Goal: Task Accomplishment & Management: Complete application form

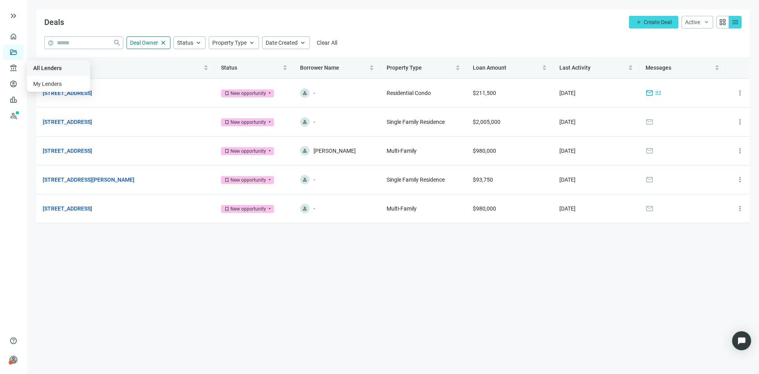
click at [48, 69] on link "All Lenders" at bounding box center [47, 68] width 28 height 6
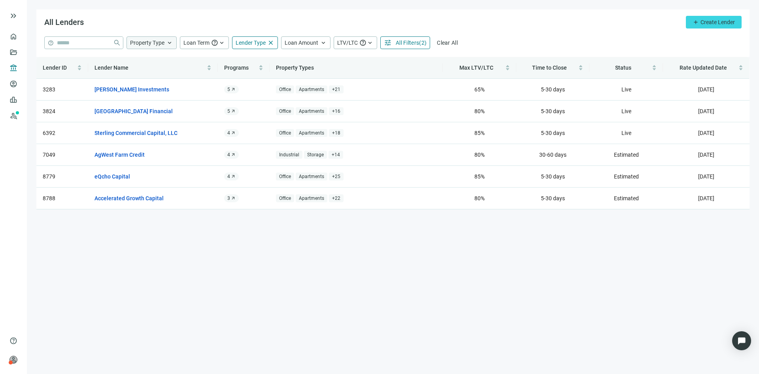
click at [166, 42] on span "keyboard_arrow_up" at bounding box center [169, 42] width 7 height 7
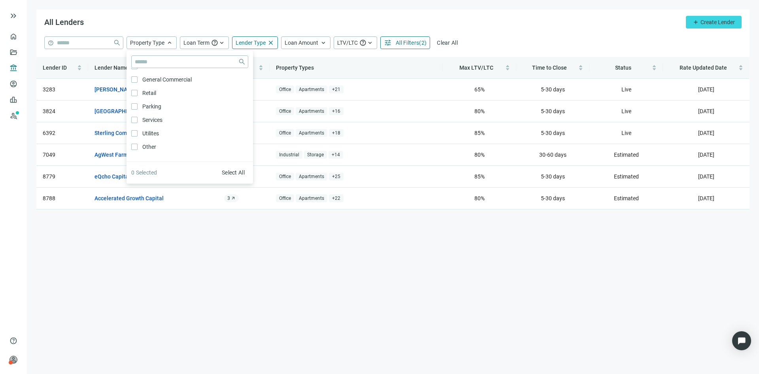
scroll to position [424, 0]
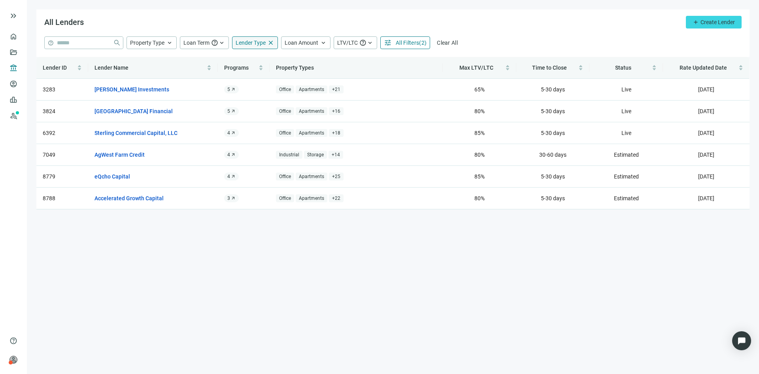
click at [270, 41] on span "close" at bounding box center [270, 42] width 7 height 7
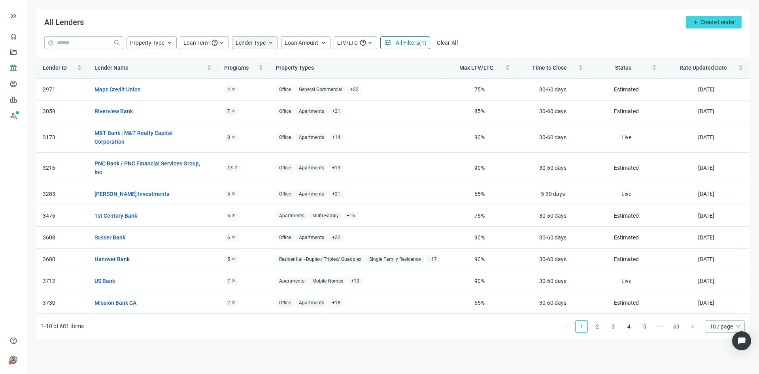
click at [417, 42] on span "All Filters" at bounding box center [407, 43] width 23 height 6
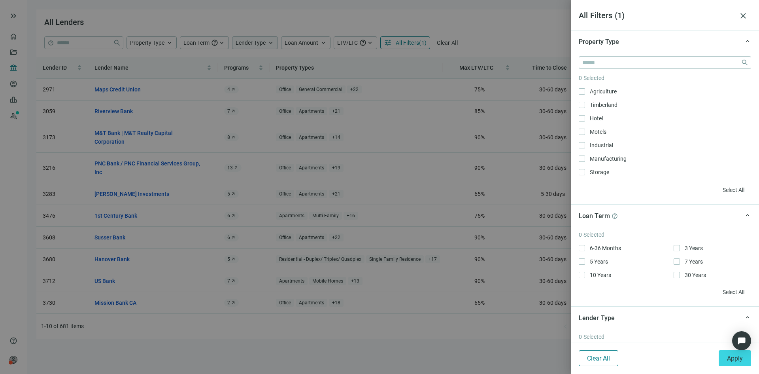
click at [605, 355] on span "Clear All" at bounding box center [598, 358] width 23 height 8
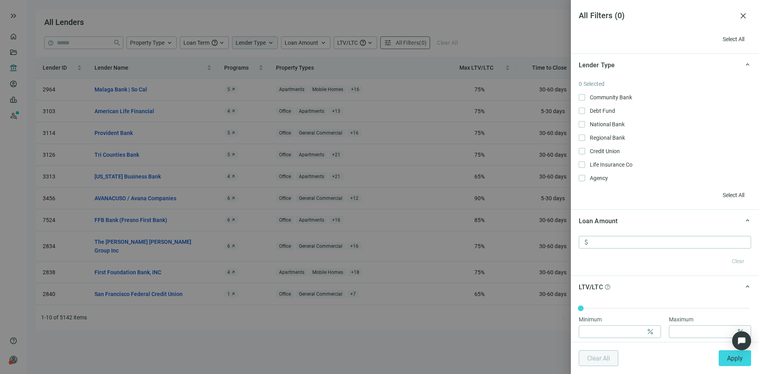
scroll to position [316, 0]
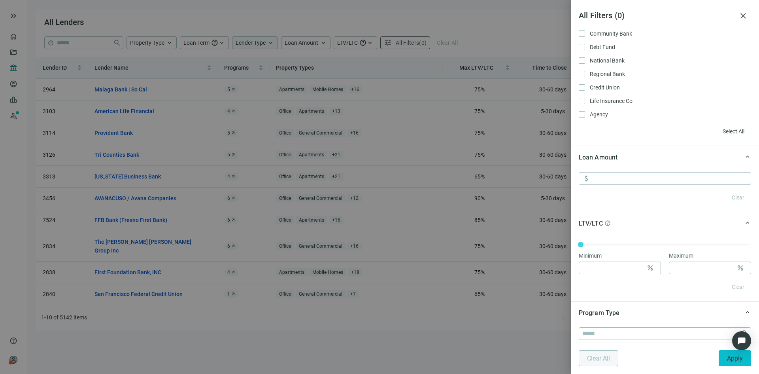
click at [734, 358] on span "Apply" at bounding box center [735, 358] width 16 height 8
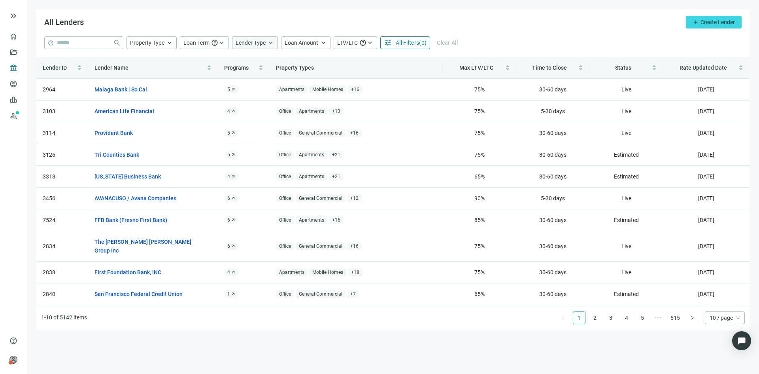
click at [410, 42] on span "All Filters" at bounding box center [407, 43] width 23 height 6
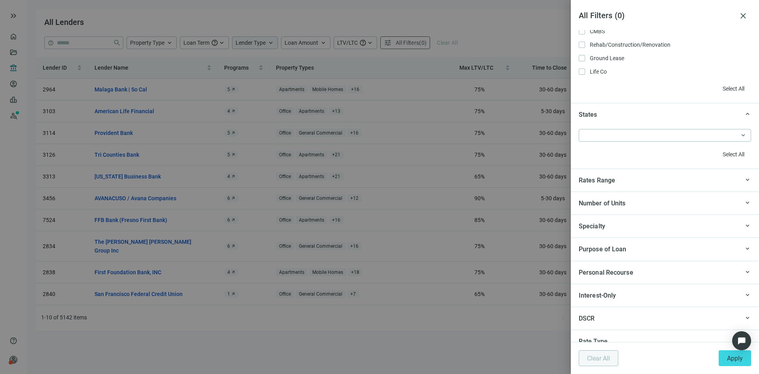
scroll to position [712, 0]
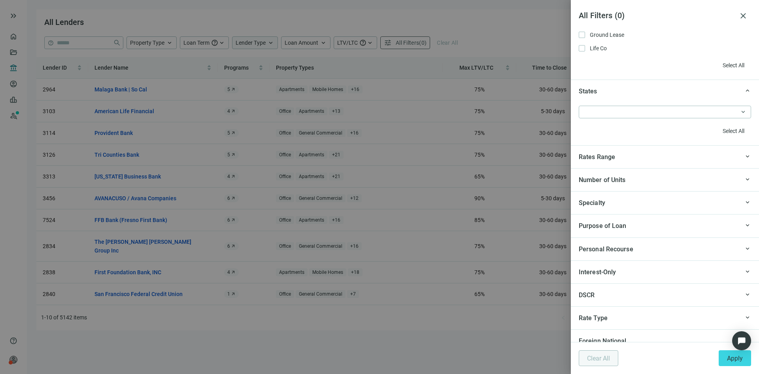
click at [744, 202] on span "keyboard_arrow_up" at bounding box center [747, 202] width 7 height 0
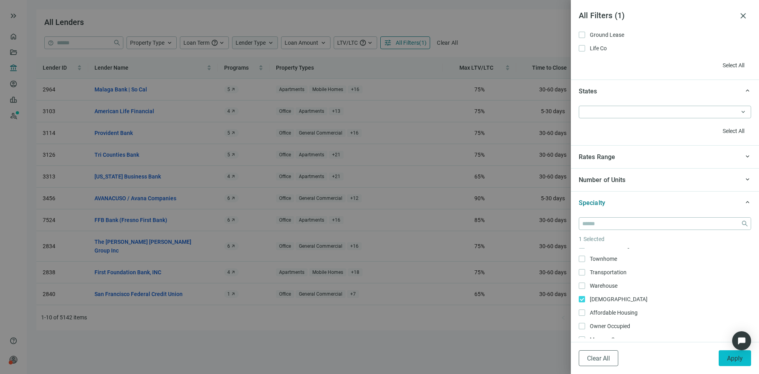
drag, startPoint x: 735, startPoint y: 363, endPoint x: 729, endPoint y: 364, distance: 6.4
click at [735, 363] on button "Apply" at bounding box center [735, 358] width 32 height 16
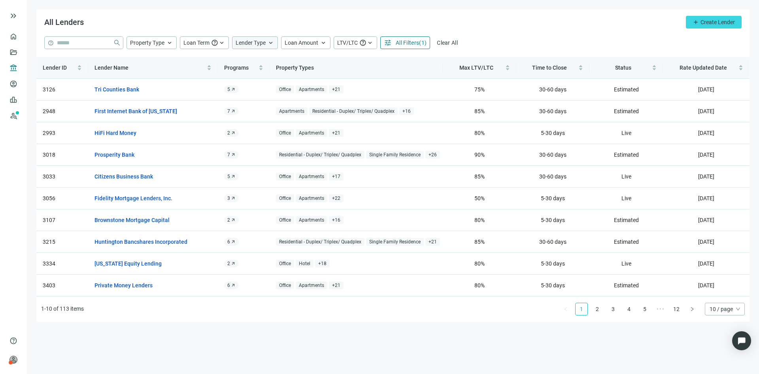
click at [257, 42] on span "Lender Type" at bounding box center [251, 43] width 30 height 6
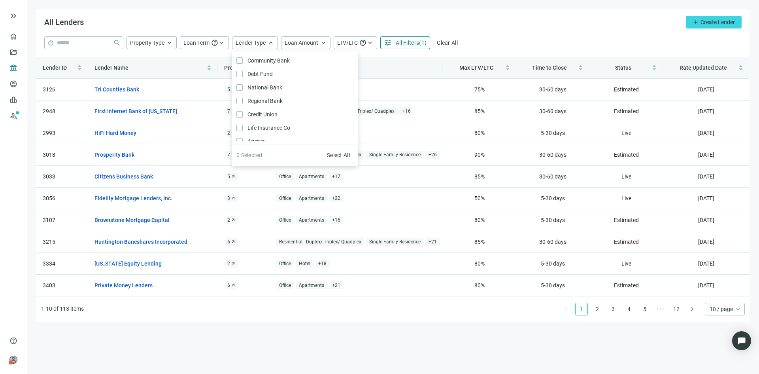
click at [260, 22] on div "All Lenders add Create Lender" at bounding box center [392, 22] width 713 height 27
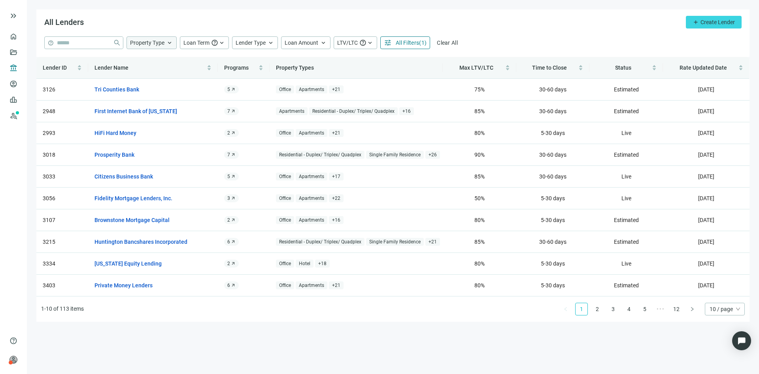
click at [166, 45] on span "keyboard_arrow_up" at bounding box center [169, 42] width 7 height 7
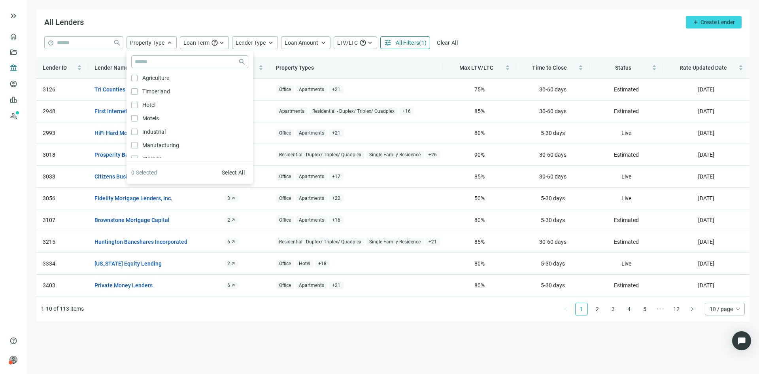
click at [213, 19] on div "All Lenders add Create Lender" at bounding box center [392, 22] width 713 height 27
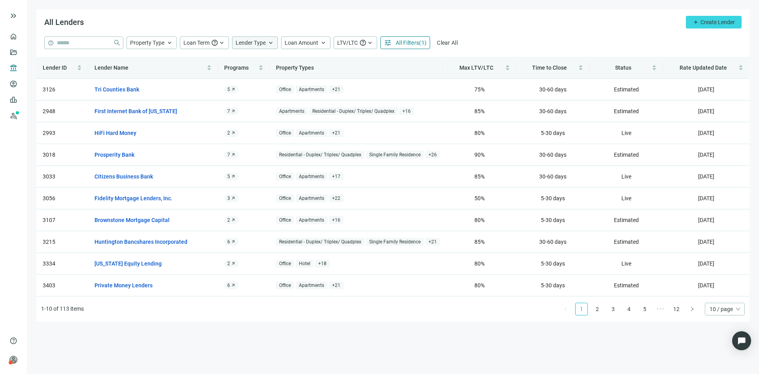
click at [268, 42] on span "keyboard_arrow_up" at bounding box center [270, 42] width 7 height 7
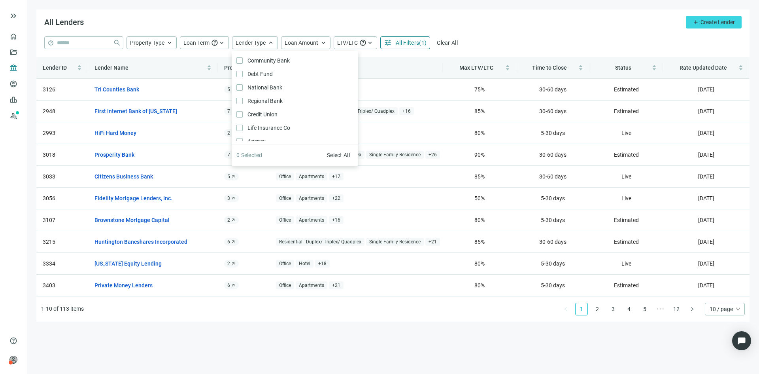
click at [288, 25] on div "All Lenders add Create Lender" at bounding box center [392, 22] width 713 height 27
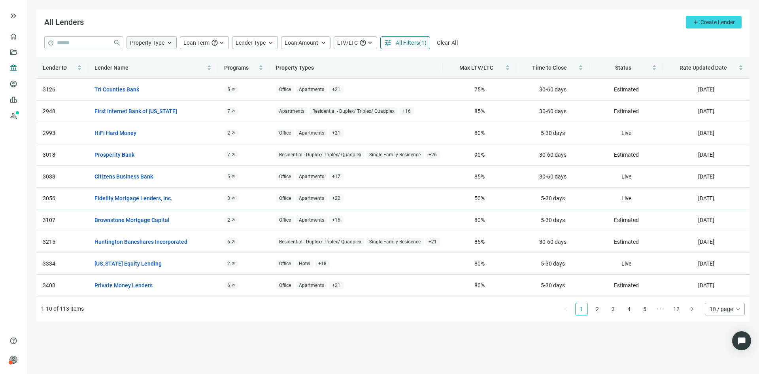
click at [170, 42] on span "keyboard_arrow_up" at bounding box center [169, 42] width 7 height 7
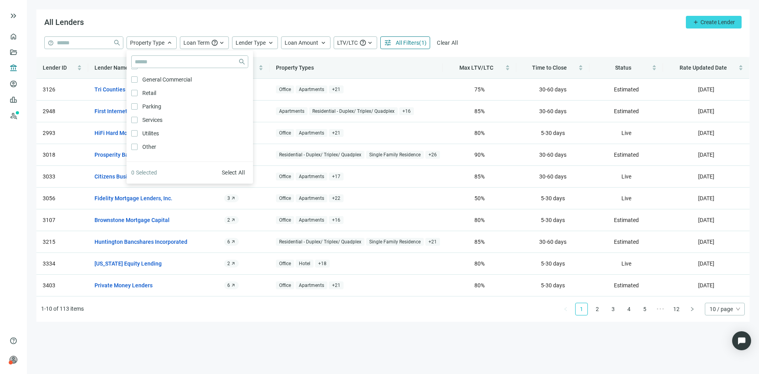
scroll to position [424, 0]
click at [279, 14] on div "All Lenders add Create Lender" at bounding box center [392, 22] width 713 height 27
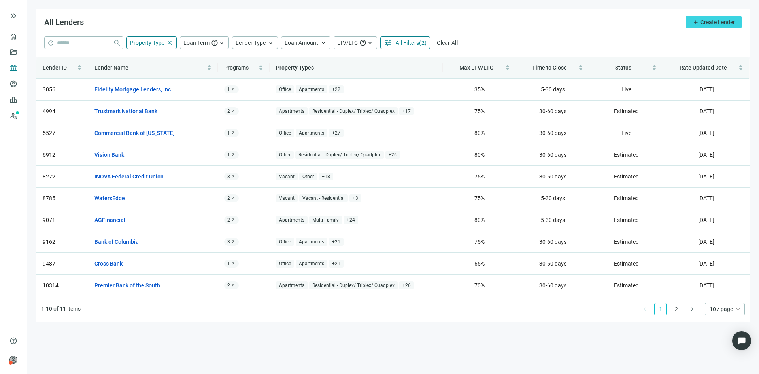
click at [245, 314] on ul "1-10 of 11 items 1 2 10 / page" at bounding box center [392, 308] width 713 height 25
click at [261, 44] on span "Lender Type" at bounding box center [251, 43] width 30 height 6
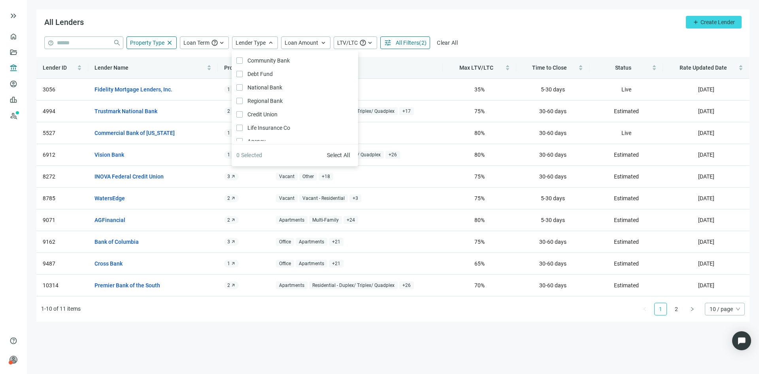
click at [385, 53] on div "help close Property Type close close Agriculture Only Timberland Only Hotel Onl…" at bounding box center [392, 46] width 713 height 21
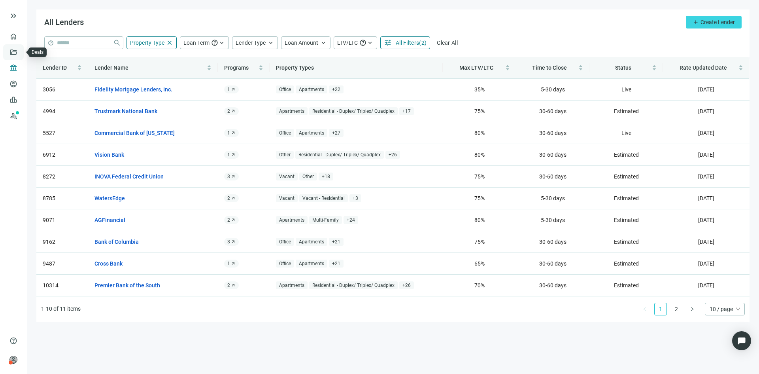
click at [20, 54] on link "Deals" at bounding box center [27, 52] width 14 height 6
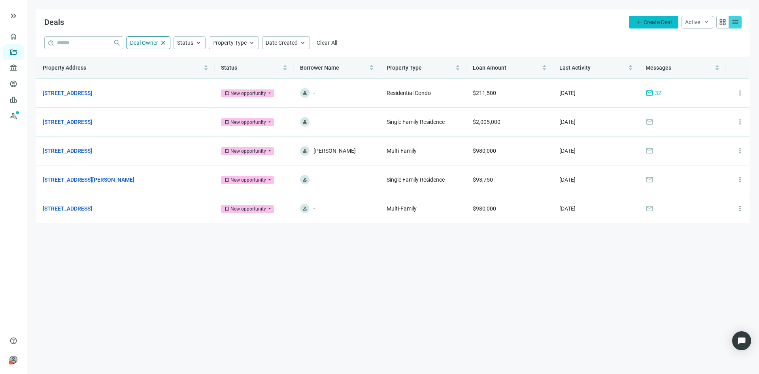
click at [658, 19] on span "Create Deal" at bounding box center [658, 22] width 28 height 6
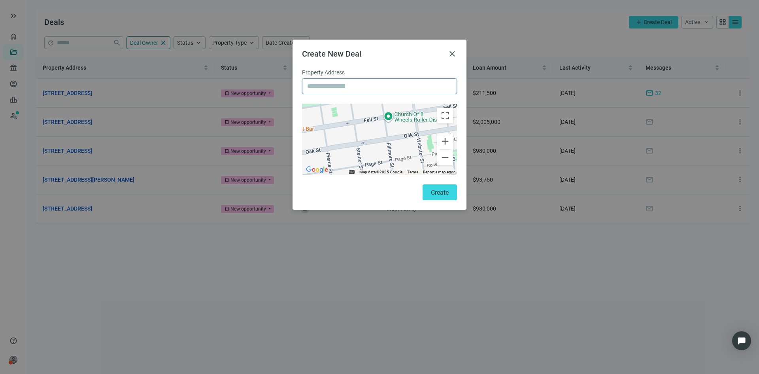
click at [371, 85] on input "text" at bounding box center [379, 86] width 145 height 15
type input "**********"
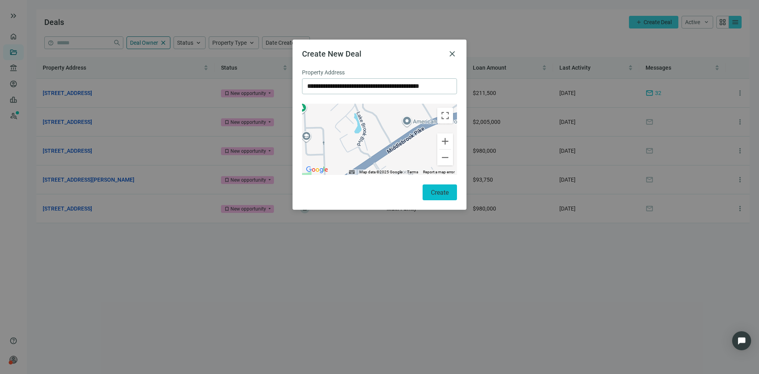
click at [442, 191] on span "Create" at bounding box center [440, 193] width 18 height 8
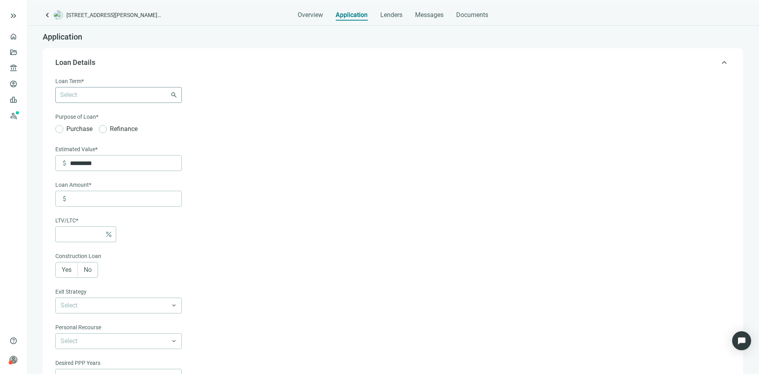
click at [172, 93] on div "Select 6-36 Months 3 Years 5 Years 7 Years 10 Years 30 Years" at bounding box center [118, 95] width 127 height 16
click at [197, 119] on form "Loan Term* Select 6-36 Months 3 Years 5 Years 7 Years 10 Years 30 Years keyboar…" at bounding box center [392, 266] width 674 height 379
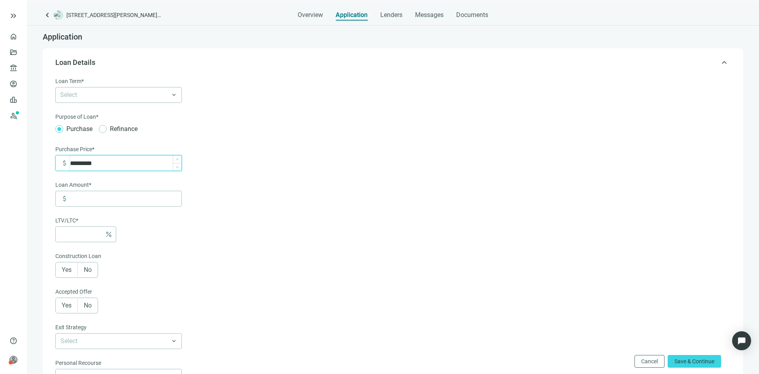
click at [135, 162] on input "*********" at bounding box center [125, 162] width 111 height 15
drag, startPoint x: 140, startPoint y: 160, endPoint x: 54, endPoint y: 154, distance: 86.4
click at [54, 154] on div "Loan Term* Select 6-36 Months 3 Years 5 Years 7 Years 10 Years 30 Years keyboar…" at bounding box center [393, 295] width 685 height 446
click at [199, 165] on form "Loan Term* Select 6-36 Months 3 Years 5 Years 7 Years 10 Years 30 Years keyboar…" at bounding box center [392, 295] width 674 height 436
click at [120, 164] on input at bounding box center [125, 162] width 111 height 15
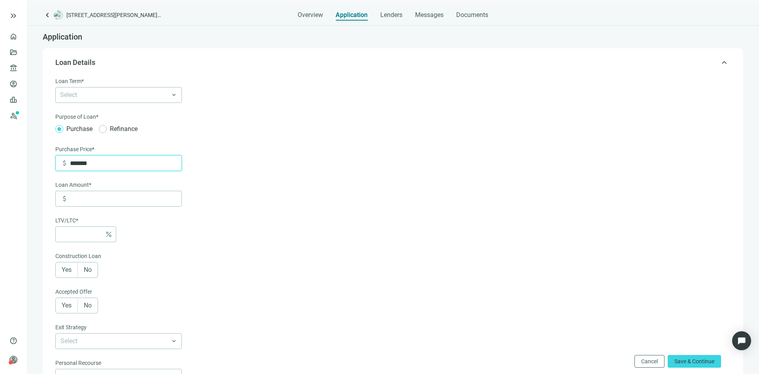
type input "*******"
click at [195, 158] on form "Loan Term* Select 6-36 Months 3 Years 5 Years 7 Years 10 Years 30 Years keyboar…" at bounding box center [392, 295] width 674 height 436
click at [143, 194] on input at bounding box center [125, 198] width 111 height 15
click at [97, 232] on input at bounding box center [80, 234] width 41 height 15
type input "******"
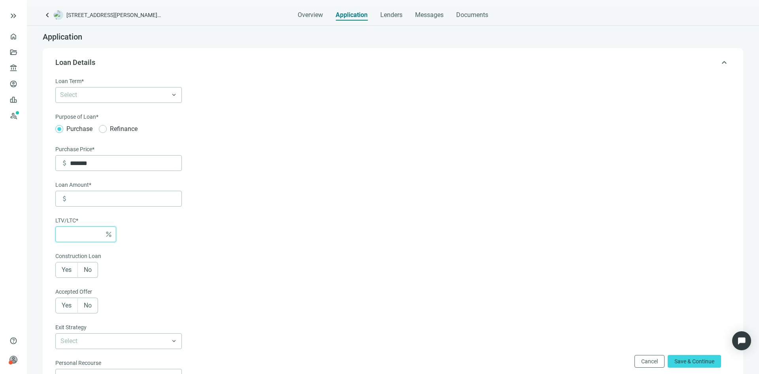
type input "*"
type input "*******"
type input "**"
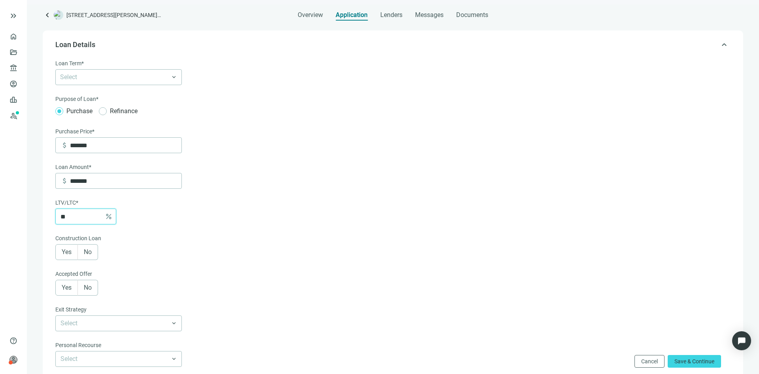
scroll to position [40, 0]
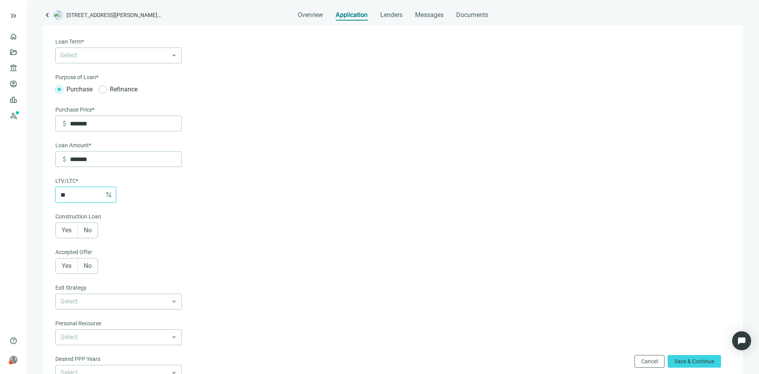
drag, startPoint x: 79, startPoint y: 198, endPoint x: 62, endPoint y: 197, distance: 17.4
click at [62, 197] on input "**" at bounding box center [80, 194] width 41 height 15
type input "******"
type input "*"
type input "*******"
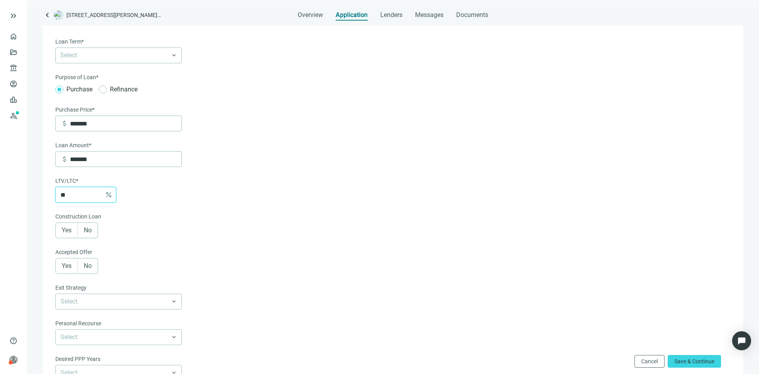
type input "**"
click at [121, 227] on div "Yes No" at bounding box center [118, 230] width 127 height 16
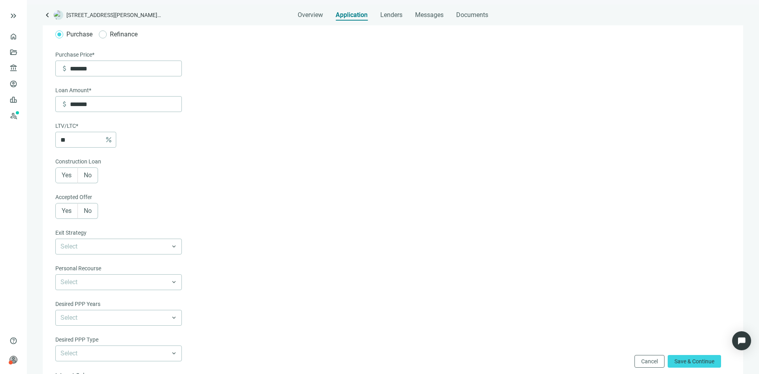
scroll to position [119, 0]
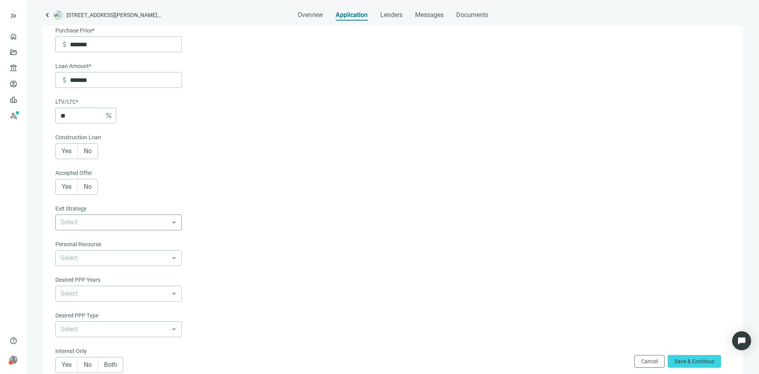
click at [176, 225] on span at bounding box center [118, 222] width 116 height 15
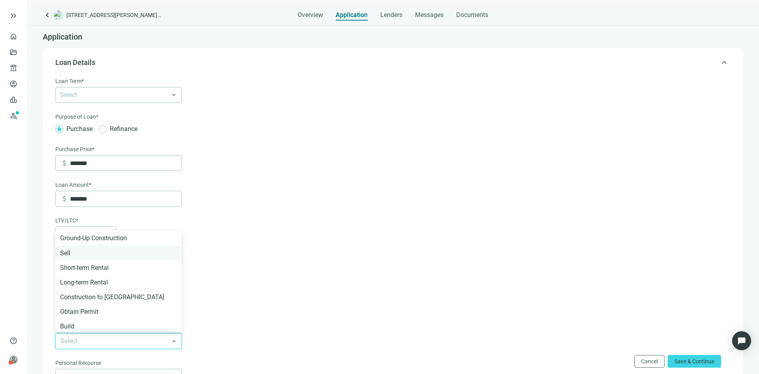
scroll to position [79, 0]
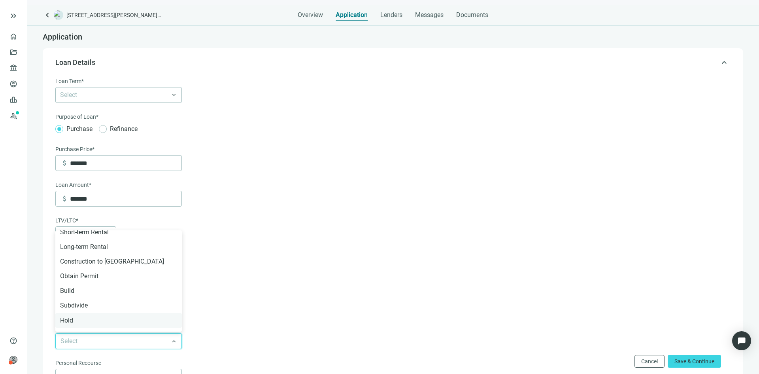
click at [74, 320] on div "Hold" at bounding box center [118, 320] width 117 height 10
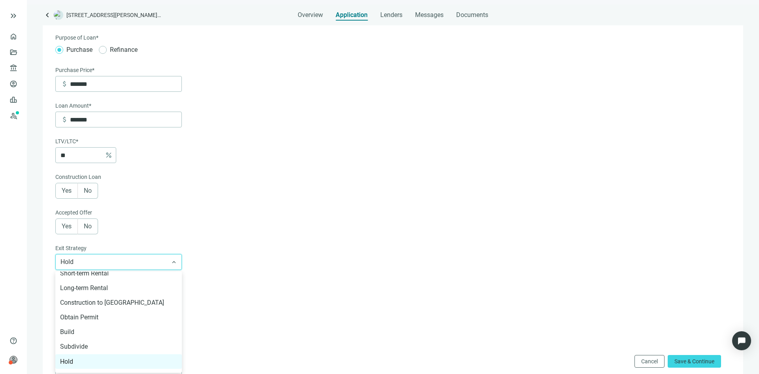
click at [173, 260] on span "Hold" at bounding box center [118, 261] width 116 height 15
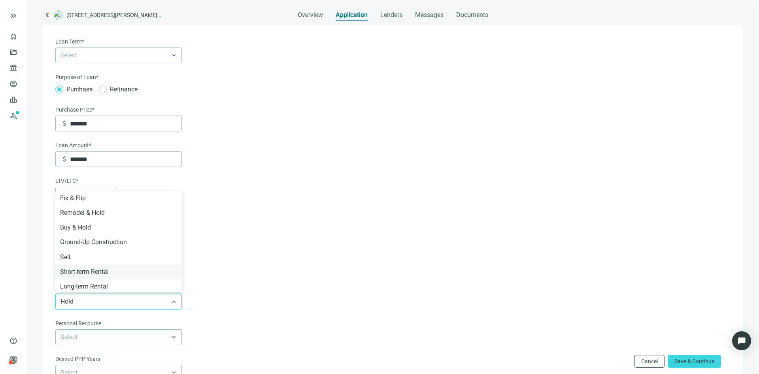
scroll to position [40, 0]
click at [110, 300] on span "Hold" at bounding box center [118, 301] width 116 height 15
click at [175, 258] on div "Accepted Offer" at bounding box center [118, 252] width 127 height 10
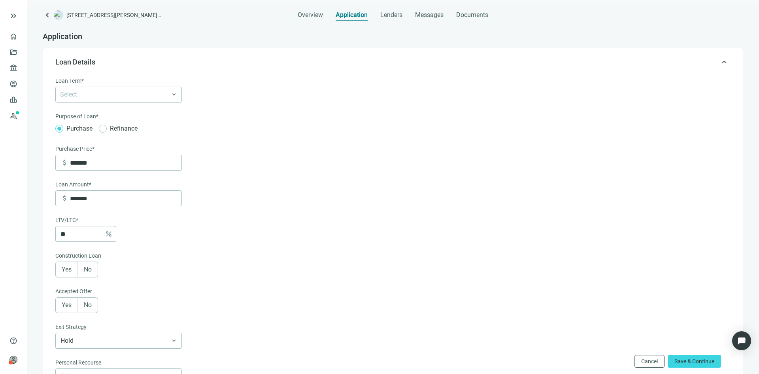
scroll to position [0, 0]
click at [395, 13] on span "Lenders" at bounding box center [391, 15] width 22 height 8
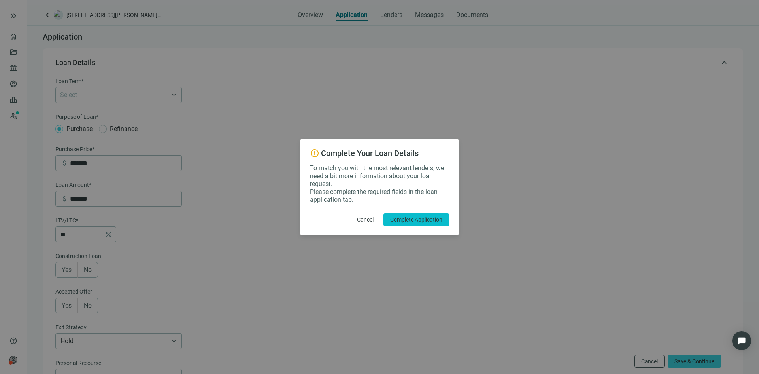
click at [414, 222] on span "Complete Application" at bounding box center [416, 219] width 52 height 6
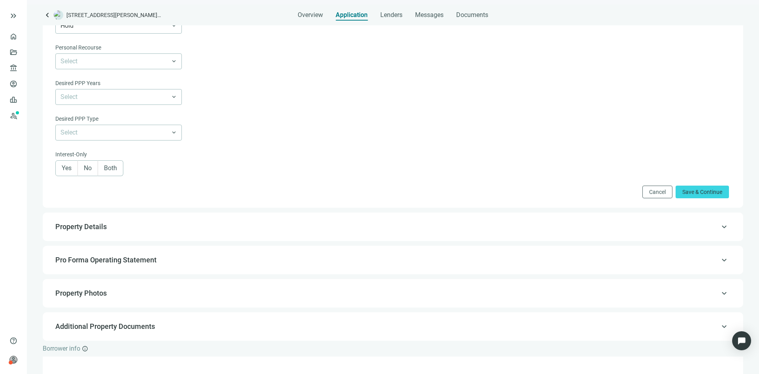
scroll to position [316, 0]
click at [217, 226] on span "Property Details" at bounding box center [392, 225] width 674 height 9
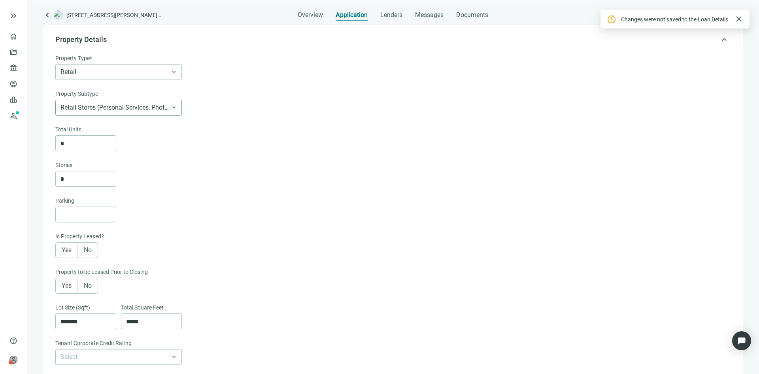
click at [176, 111] on span "Retail Stores (Personal Services, Photography, Travel)" at bounding box center [118, 107] width 116 height 15
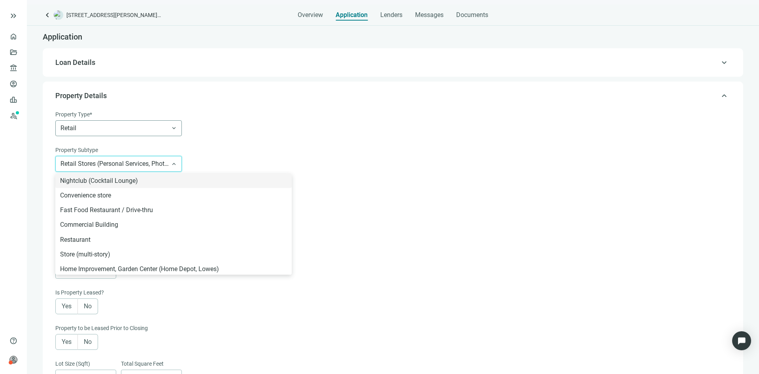
click at [154, 130] on span "Retail" at bounding box center [118, 128] width 116 height 15
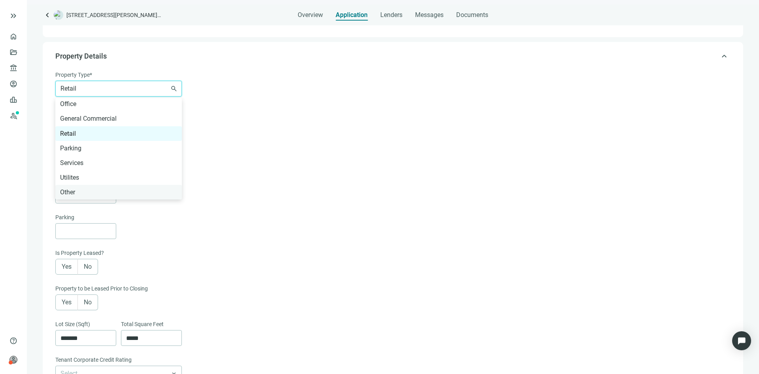
click at [78, 193] on div "Other" at bounding box center [118, 192] width 117 height 10
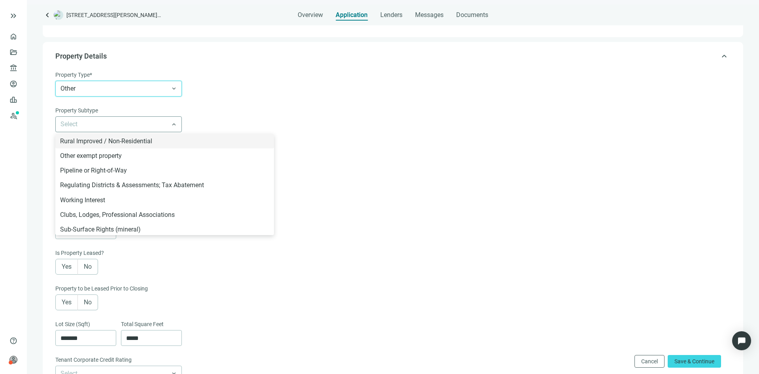
click at [179, 123] on div "Select Rural Improved / Non-Residential Other exempt property Pipeline or Right…" at bounding box center [118, 124] width 127 height 16
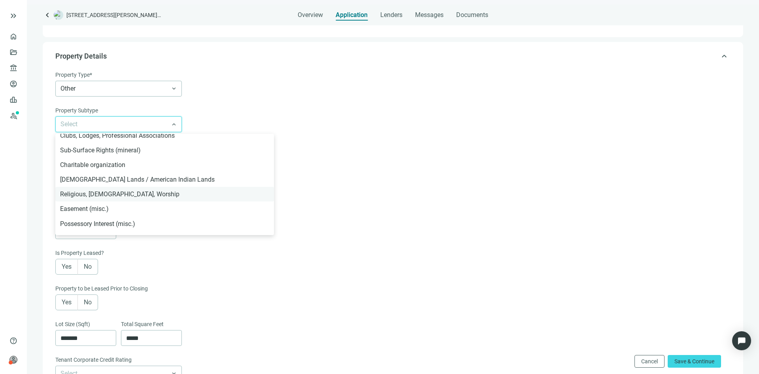
click at [105, 194] on div "Religious, [DEMOGRAPHIC_DATA], Worship" at bounding box center [164, 194] width 209 height 10
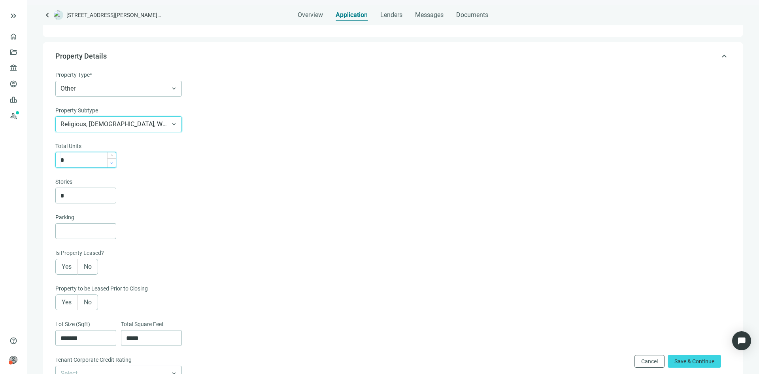
type input "*"
drag, startPoint x: 111, startPoint y: 160, endPoint x: 49, endPoint y: 158, distance: 61.7
click at [49, 158] on div "keyboard_arrow_up Property Details Property Type* Other Agriculture Timberland …" at bounding box center [393, 372] width 701 height 661
click at [148, 175] on div "Total Units * Stories *" at bounding box center [392, 173] width 674 height 62
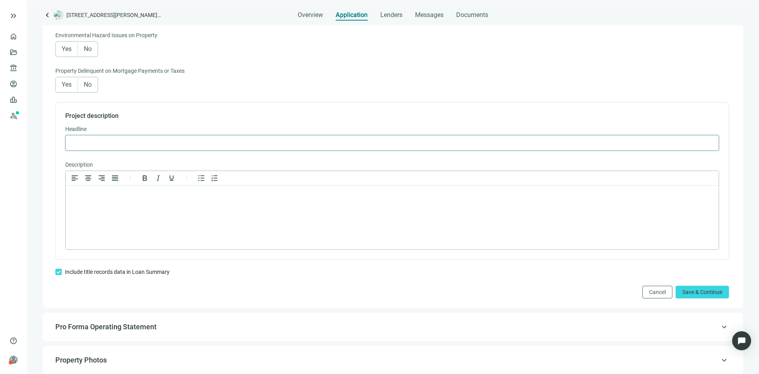
click at [118, 147] on input "text" at bounding box center [392, 142] width 644 height 15
type input "*"
click at [190, 119] on h4 "Project description" at bounding box center [392, 116] width 654 height 8
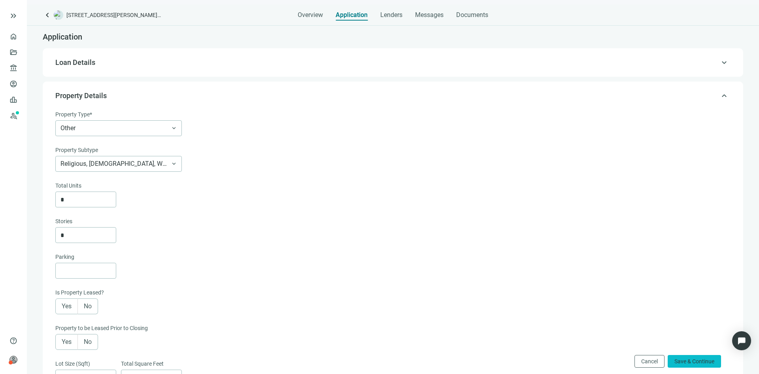
click at [688, 361] on span "Save & Continue" at bounding box center [694, 361] width 40 height 6
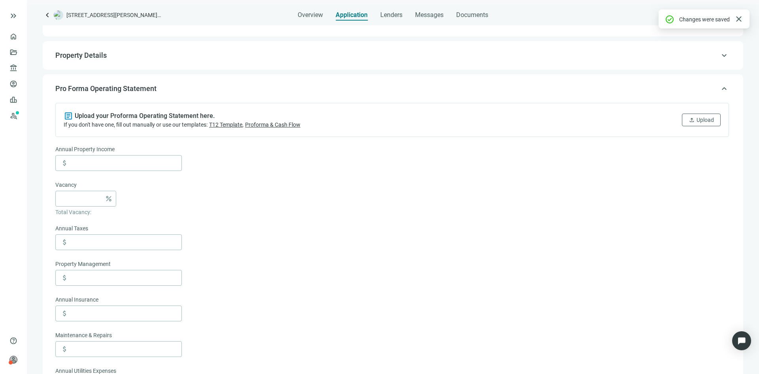
scroll to position [10, 0]
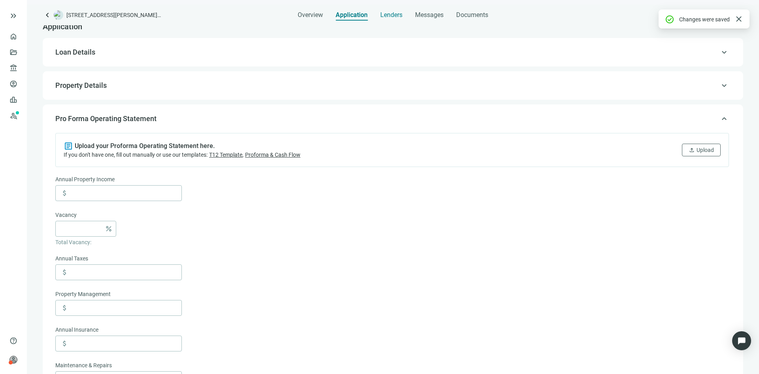
click at [391, 16] on span "Lenders" at bounding box center [391, 15] width 22 height 8
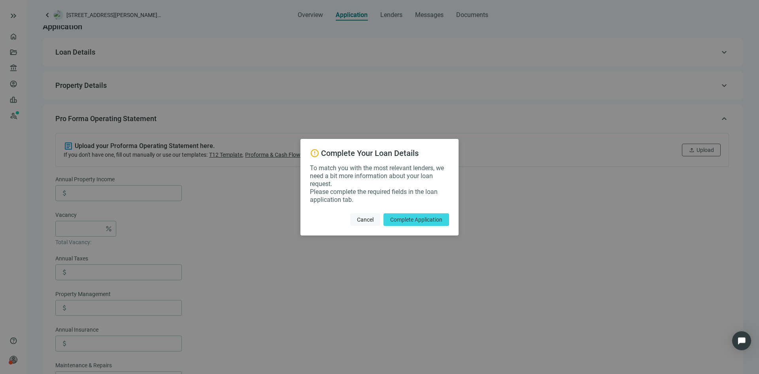
click at [369, 221] on span "Cancel" at bounding box center [365, 219] width 17 height 6
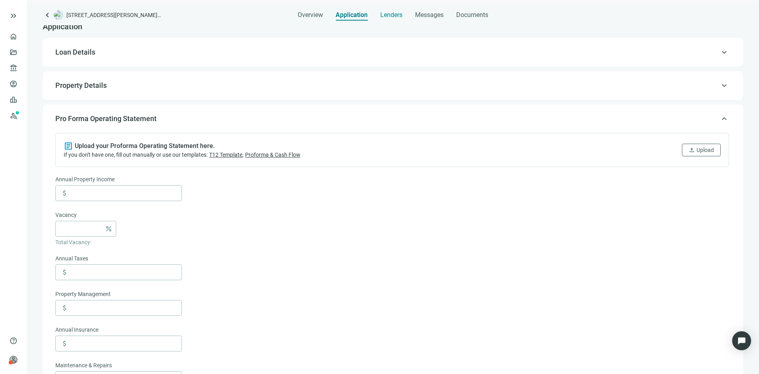
click at [390, 15] on span "Lenders" at bounding box center [391, 15] width 22 height 8
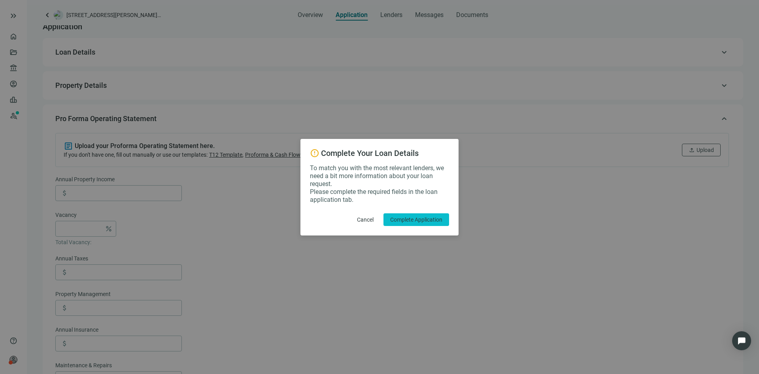
click at [404, 217] on span "Complete Application" at bounding box center [416, 219] width 52 height 6
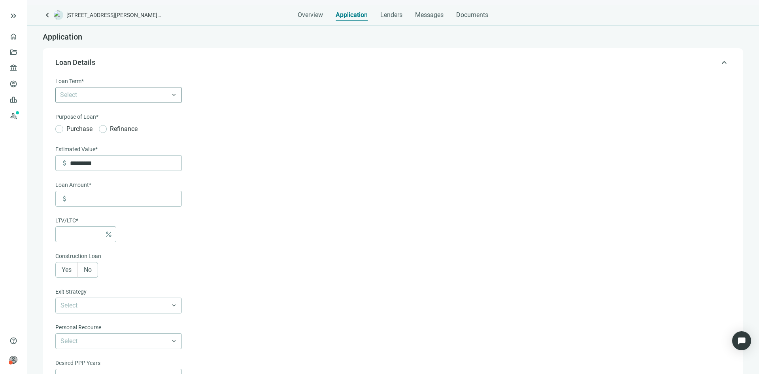
click at [168, 96] on div at bounding box center [114, 94] width 115 height 11
click at [85, 128] on div "3 Years" at bounding box center [118, 126] width 117 height 10
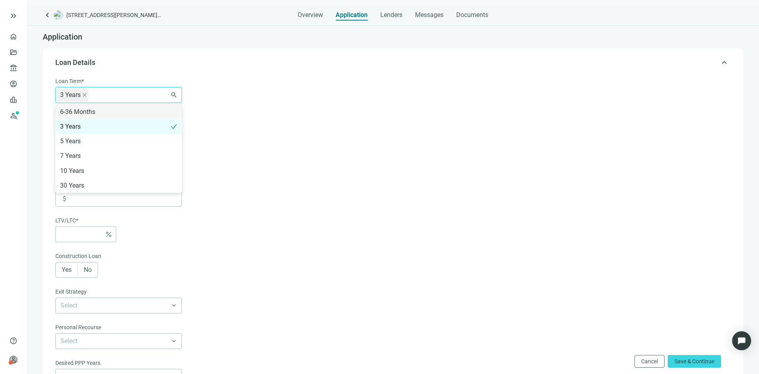
click at [217, 105] on form "Loan Term* 3 Years 6-36 Months 3 Years 5 Years 7 Years 10 Years 30 Years search…" at bounding box center [392, 277] width 674 height 401
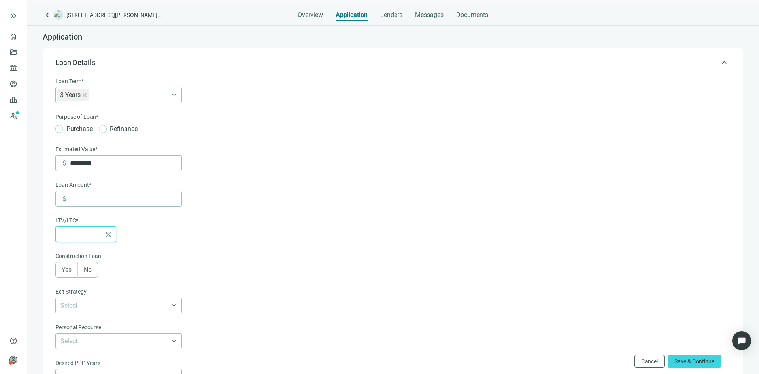
click at [86, 232] on input at bounding box center [80, 234] width 41 height 15
click at [101, 38] on div "Application" at bounding box center [393, 37] width 701 height 23
click at [11, 67] on span "account_balance" at bounding box center [12, 68] width 6 height 8
click at [45, 66] on link "All Lenders" at bounding box center [47, 68] width 28 height 6
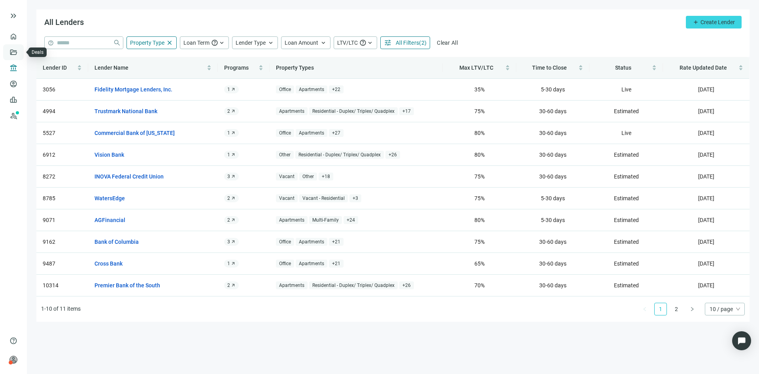
click at [20, 54] on link "Deals" at bounding box center [27, 52] width 14 height 6
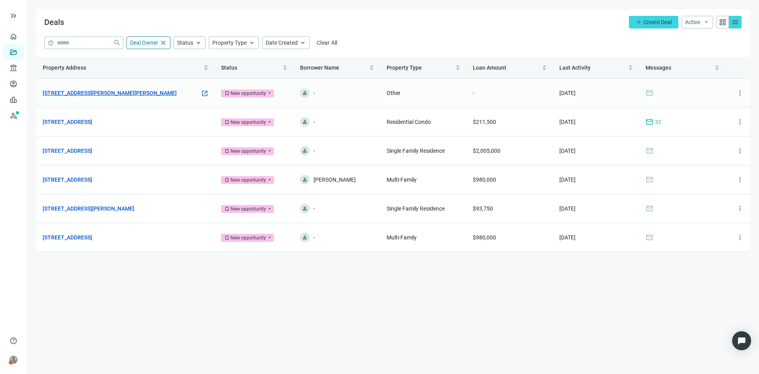
click at [124, 92] on link "[STREET_ADDRESS][PERSON_NAME][PERSON_NAME]" at bounding box center [110, 93] width 134 height 9
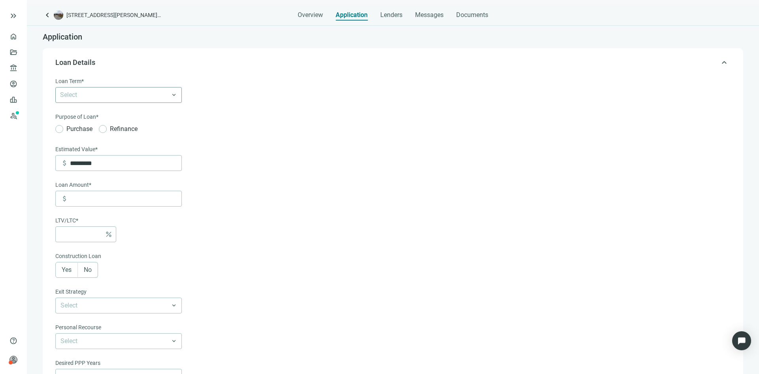
click at [175, 98] on div "Select" at bounding box center [118, 95] width 127 height 16
click at [76, 181] on div "30 Years" at bounding box center [118, 185] width 117 height 10
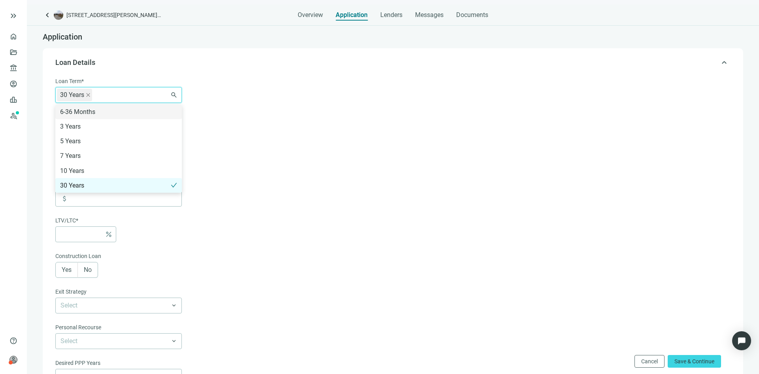
click at [216, 120] on form "Loan Term* 30 Years 6-36 Months 3 Years 5 Years 7 Years 10 Years 30 Years searc…" at bounding box center [392, 277] width 674 height 401
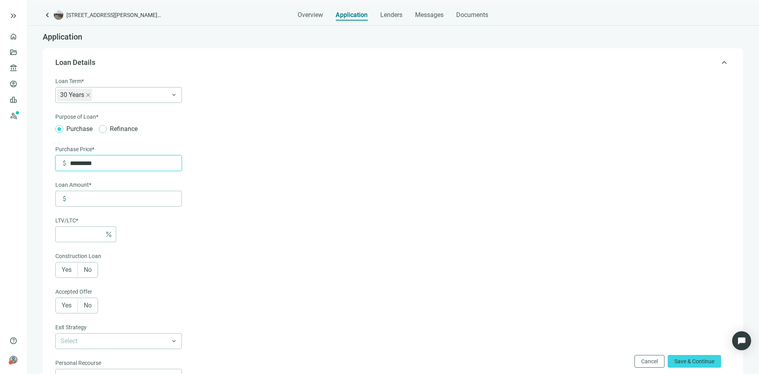
drag, startPoint x: 106, startPoint y: 163, endPoint x: 60, endPoint y: 152, distance: 47.3
click at [60, 152] on div "Purchase Price* attach_money *********" at bounding box center [118, 158] width 127 height 26
type input "*******"
click at [91, 233] on input at bounding box center [80, 234] width 41 height 15
type input "******"
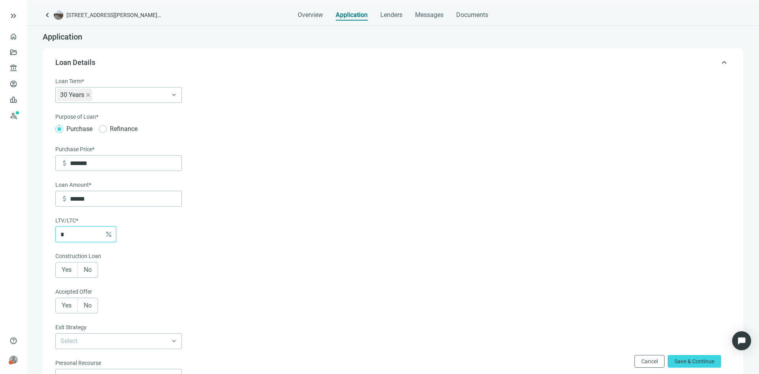
type input "*"
type input "*******"
type input "**"
click at [164, 247] on div "Loan Term* 30 Years 6-36 Months 3 Years 5 Years 7 Years 10 Years 30 Years keybo…" at bounding box center [118, 177] width 127 height 201
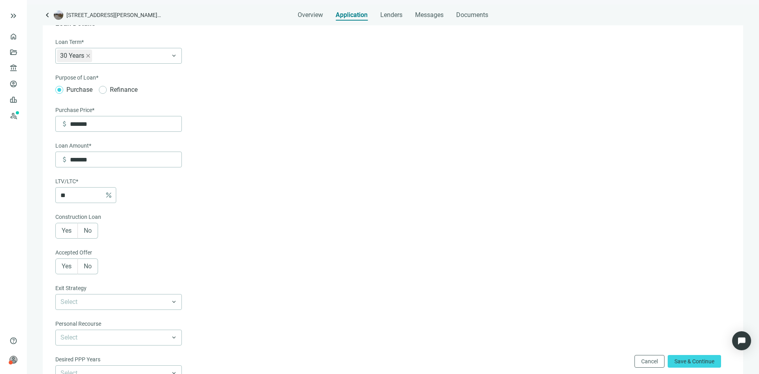
scroll to position [40, 0]
click at [95, 231] on label "No" at bounding box center [88, 230] width 20 height 16
click at [88, 266] on span "No" at bounding box center [88, 266] width 8 height 8
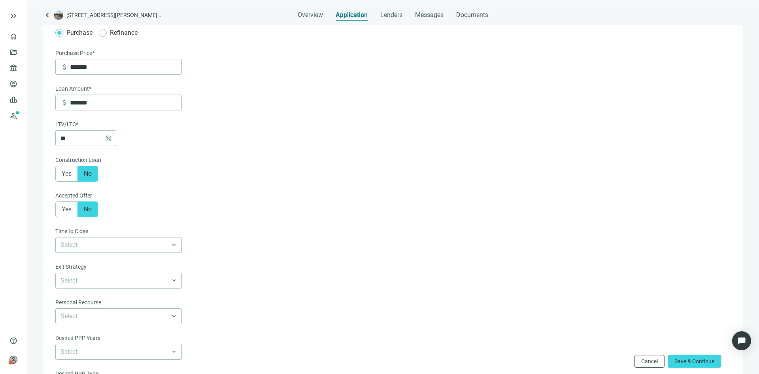
scroll to position [119, 0]
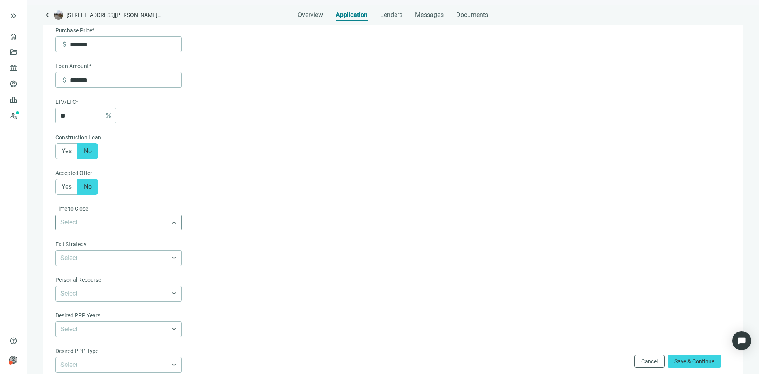
click at [172, 222] on span at bounding box center [118, 222] width 116 height 15
click at [147, 201] on div "Accepted Offer Yes No Time to Close Select keyboard_arrow_down 5-30 days 30-60 …" at bounding box center [118, 288] width 127 height 240
click at [134, 219] on input "search" at bounding box center [114, 222] width 109 height 15
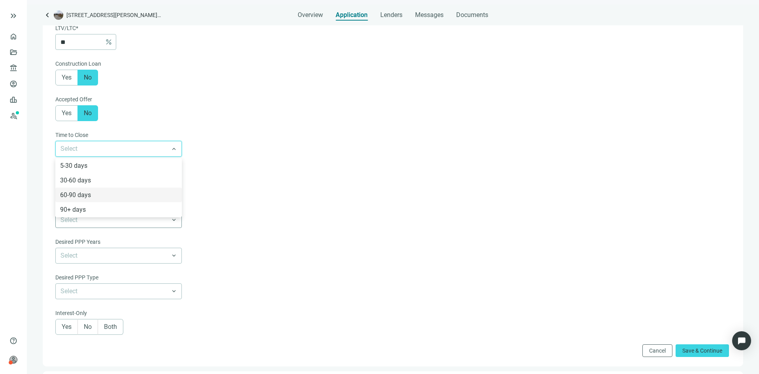
scroll to position [198, 0]
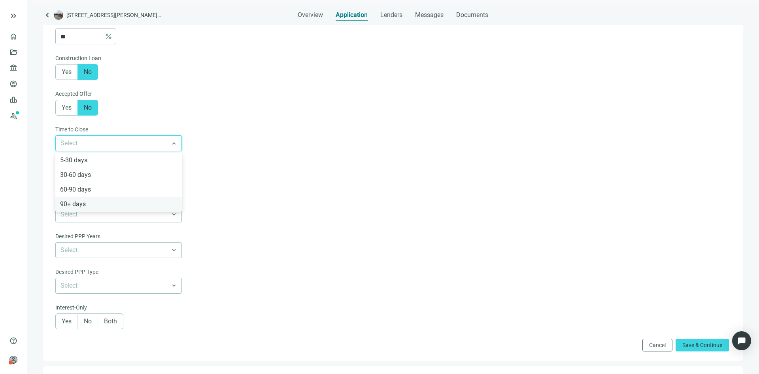
click at [89, 204] on div "90+ days" at bounding box center [118, 204] width 117 height 10
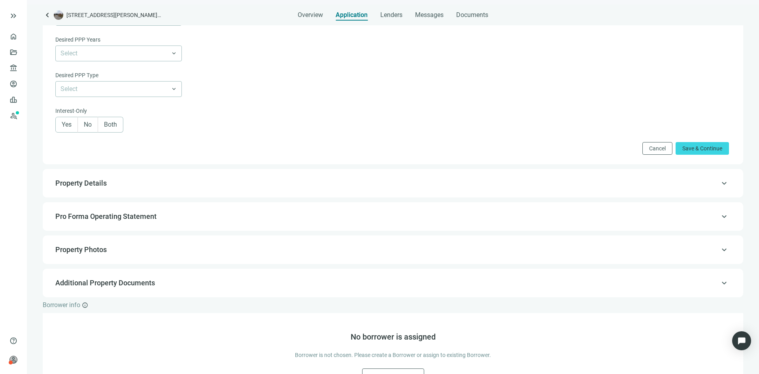
scroll to position [395, 0]
click at [687, 149] on span "Save & Continue" at bounding box center [702, 147] width 40 height 6
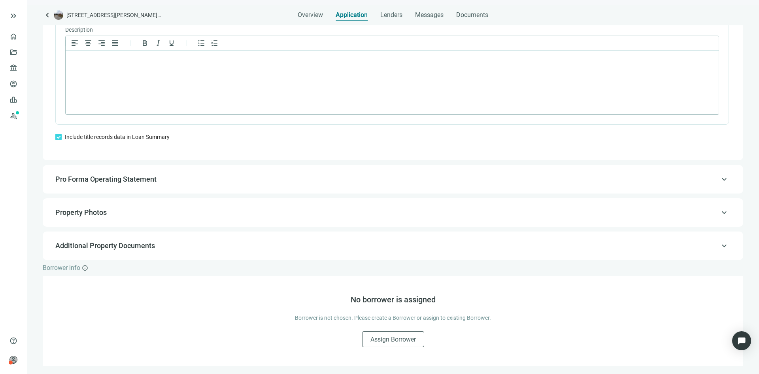
scroll to position [570, 0]
click at [719, 179] on span "keyboard_arrow_up" at bounding box center [723, 179] width 9 height 0
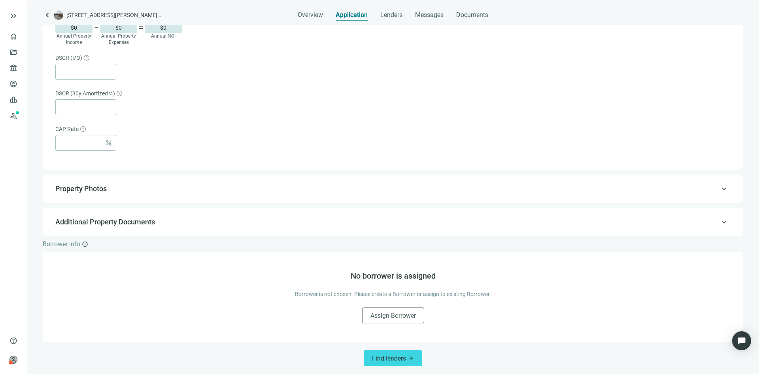
scroll to position [457, 0]
click at [386, 355] on span "Find lenders" at bounding box center [389, 358] width 34 height 8
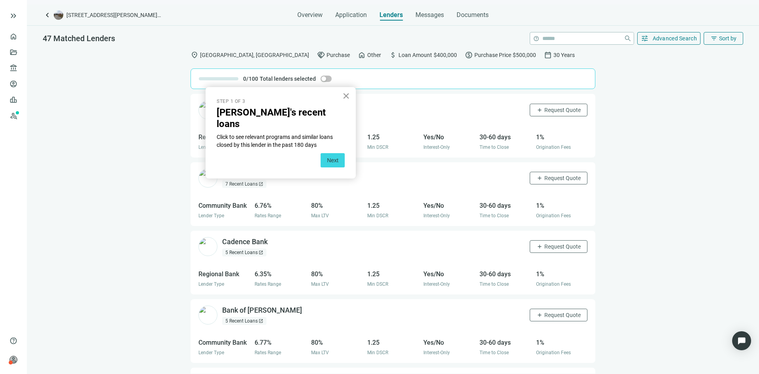
click at [346, 95] on button "×" at bounding box center [346, 95] width 8 height 13
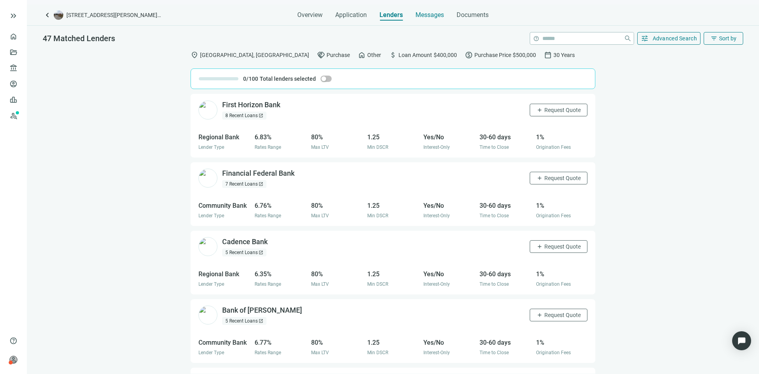
click at [422, 15] on span "Messages" at bounding box center [429, 15] width 28 height 8
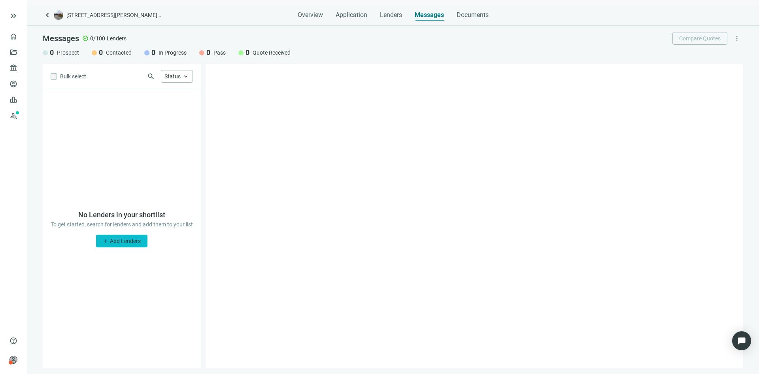
click at [131, 244] on span "Add Lenders" at bounding box center [125, 241] width 31 height 6
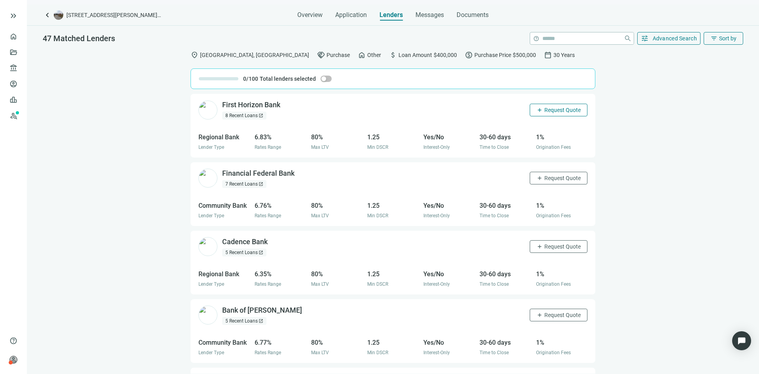
click at [535, 111] on button "add Request Quote" at bounding box center [559, 110] width 58 height 13
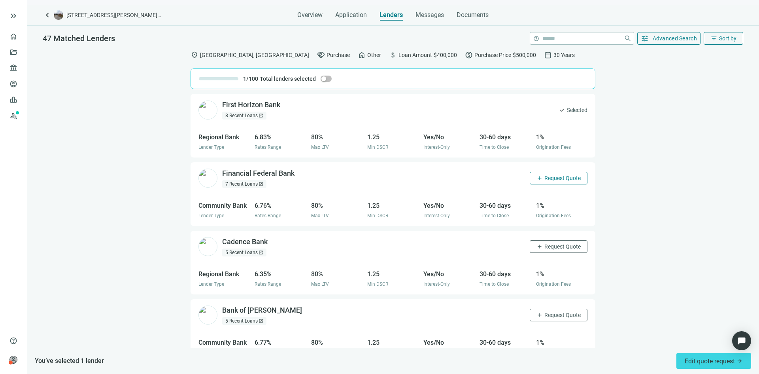
click at [553, 179] on span "Request Quote" at bounding box center [562, 178] width 36 height 6
click at [704, 363] on span "Edit quote request arrow_forward" at bounding box center [714, 361] width 58 height 8
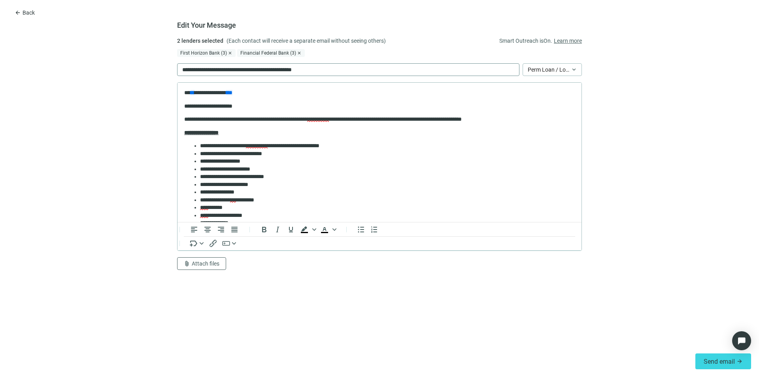
click at [326, 69] on div "**********" at bounding box center [348, 69] width 342 height 13
drag, startPoint x: 349, startPoint y: 69, endPoint x: 142, endPoint y: 58, distance: 206.7
click at [142, 58] on form "**********" at bounding box center [379, 192] width 759 height 312
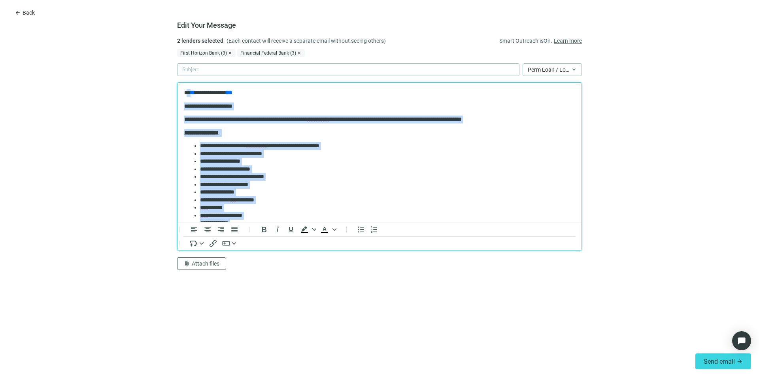
drag, startPoint x: 189, startPoint y: 148, endPoint x: 187, endPoint y: 96, distance: 51.8
click at [187, 96] on body "**********" at bounding box center [379, 237] width 391 height 296
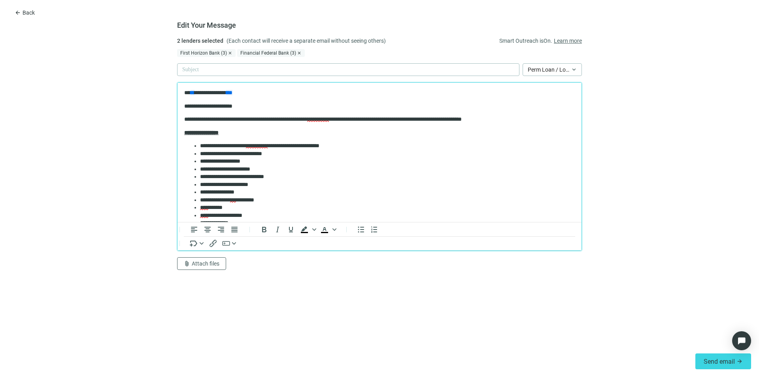
drag, startPoint x: 234, startPoint y: 119, endPoint x: 235, endPoint y: 110, distance: 9.2
click at [234, 119] on p "**********" at bounding box center [376, 119] width 385 height 8
click at [248, 99] on body "**********" at bounding box center [379, 237] width 391 height 296
drag, startPoint x: 280, startPoint y: 165, endPoint x: 276, endPoint y: 192, distance: 27.2
click at [281, 165] on li "**********" at bounding box center [384, 161] width 369 height 8
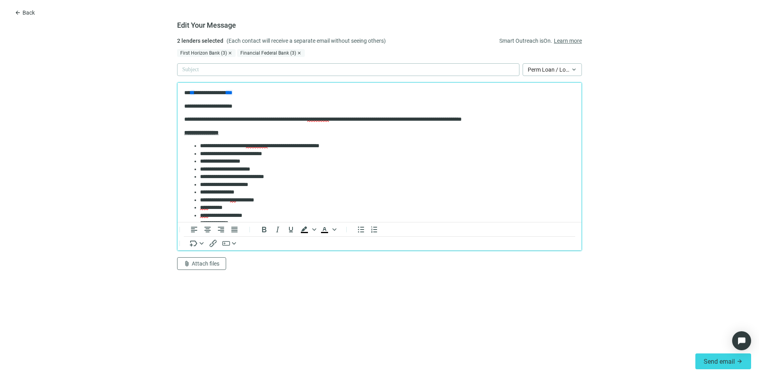
click at [277, 195] on li "**********" at bounding box center [384, 192] width 369 height 8
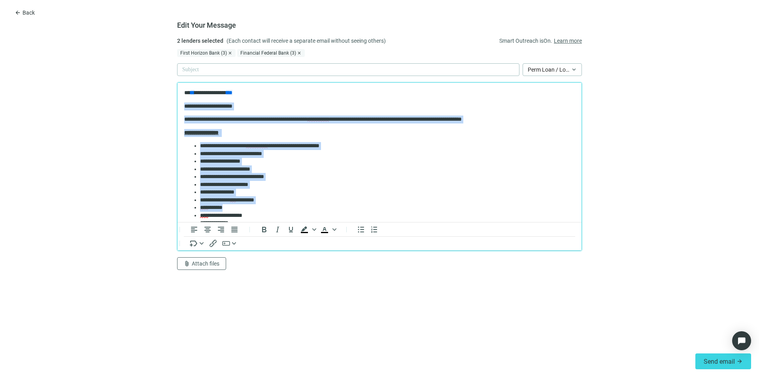
drag, startPoint x: 282, startPoint y: 205, endPoint x: 181, endPoint y: 102, distance: 144.8
click at [181, 102] on html "**********" at bounding box center [380, 237] width 404 height 309
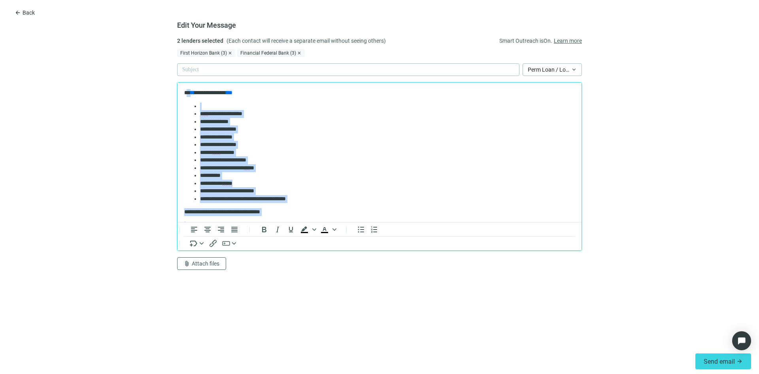
drag, startPoint x: 276, startPoint y: 149, endPoint x: 187, endPoint y: 80, distance: 111.8
click at [187, 83] on html "**********" at bounding box center [380, 187] width 404 height 208
click at [236, 105] on li "Rich Text Area. Press ALT-0 for help." at bounding box center [384, 106] width 369 height 8
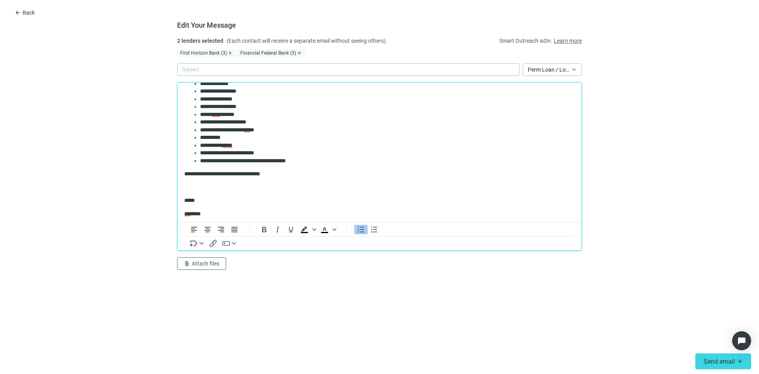
scroll to position [40, 0]
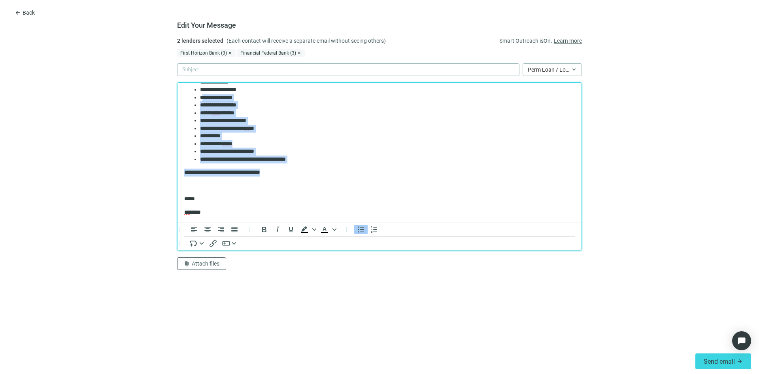
drag, startPoint x: 296, startPoint y: 173, endPoint x: 203, endPoint y: 96, distance: 121.1
click at [202, 96] on body "**********" at bounding box center [379, 146] width 391 height 195
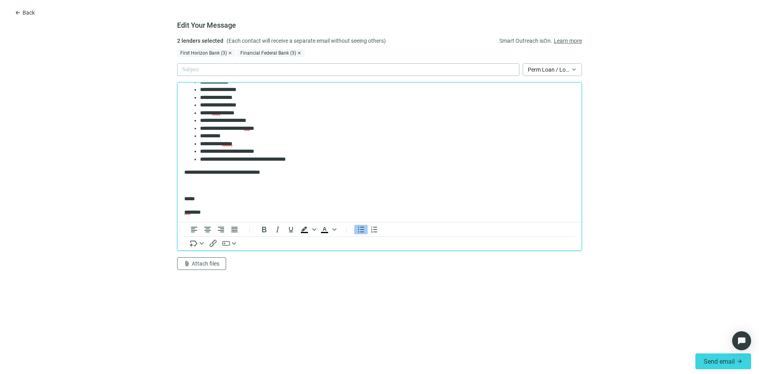
scroll to position [0, 0]
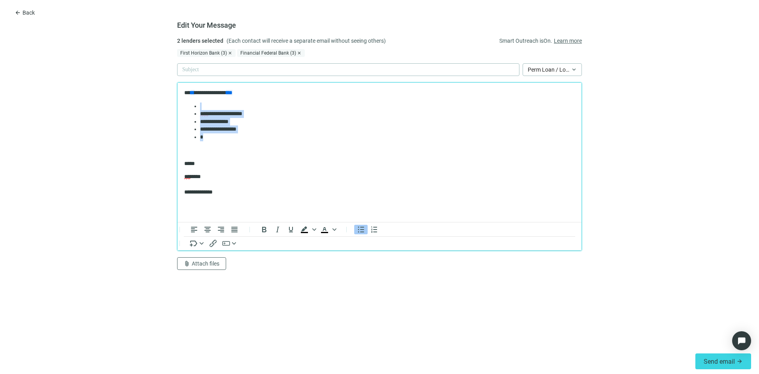
drag, startPoint x: 229, startPoint y: 137, endPoint x: 191, endPoint y: 108, distance: 48.8
click at [191, 108] on ul "**********" at bounding box center [379, 121] width 391 height 39
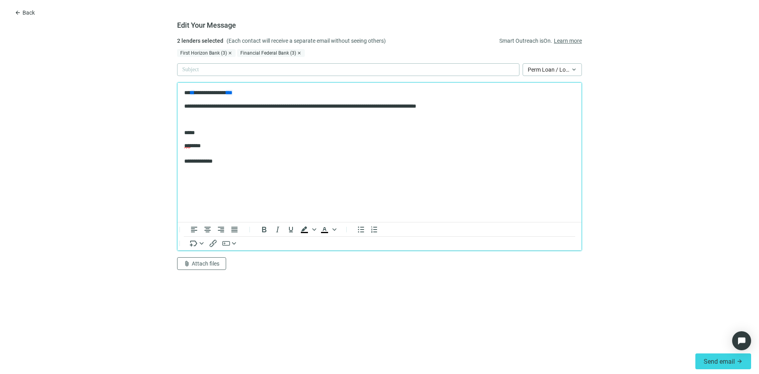
click at [28, 204] on form "**********" at bounding box center [379, 192] width 759 height 312
click at [483, 107] on p "**********" at bounding box center [379, 106] width 391 height 8
click at [195, 70] on div at bounding box center [348, 69] width 342 height 13
click at [479, 106] on p "**********" at bounding box center [379, 106] width 391 height 8
drag, startPoint x: 529, startPoint y: 105, endPoint x: 504, endPoint y: 98, distance: 26.4
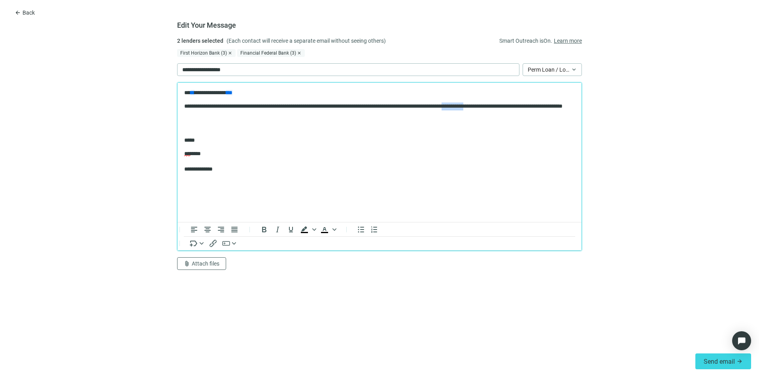
click at [504, 98] on body "**********" at bounding box center [379, 137] width 391 height 97
click at [252, 112] on p "**********" at bounding box center [379, 109] width 391 height 15
click at [321, 110] on p "**********" at bounding box center [379, 109] width 391 height 15
click at [272, 105] on p "**********" at bounding box center [379, 109] width 391 height 15
click at [406, 105] on p "**********" at bounding box center [379, 109] width 391 height 15
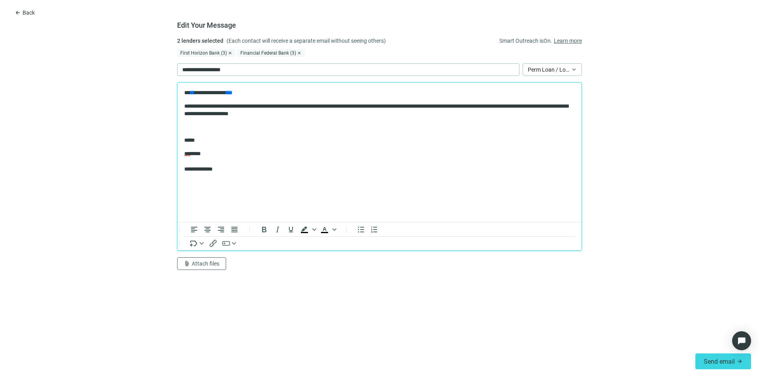
click at [342, 118] on body "**********" at bounding box center [379, 137] width 391 height 97
click at [339, 113] on p "**********" at bounding box center [379, 109] width 391 height 15
click at [210, 67] on p "**********" at bounding box center [209, 69] width 55 height 9
click at [236, 105] on p "**********" at bounding box center [379, 109] width 391 height 15
click at [403, 119] on body "**********" at bounding box center [379, 137] width 391 height 97
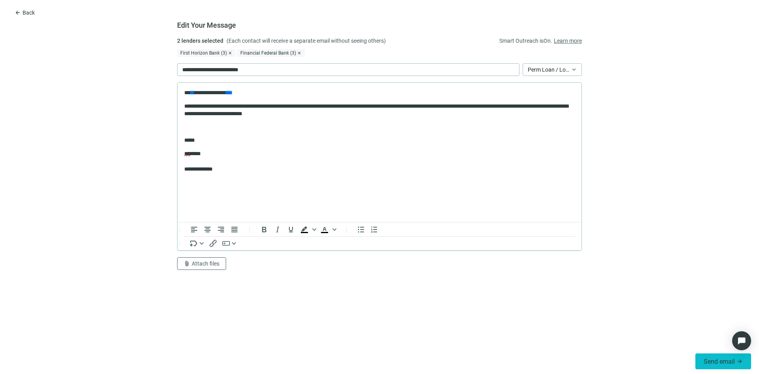
click at [717, 362] on span "Send email" at bounding box center [719, 361] width 31 height 8
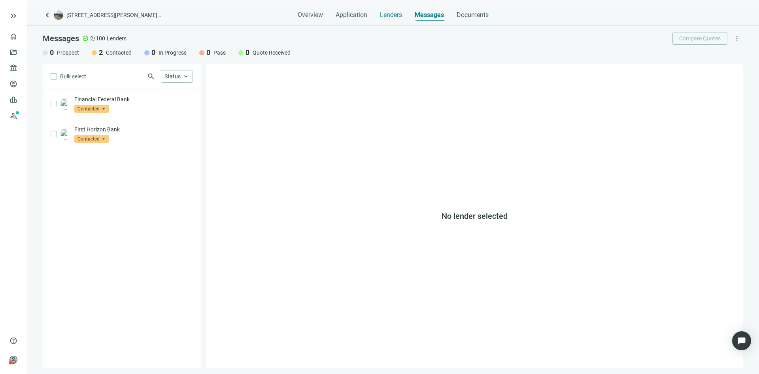
click at [397, 15] on span "Lenders" at bounding box center [391, 15] width 22 height 8
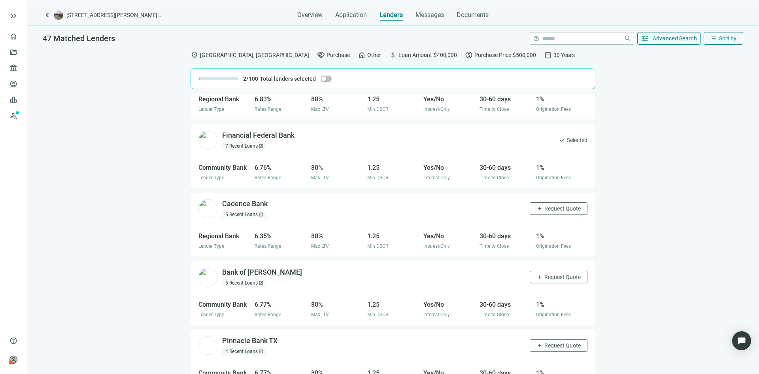
scroll to position [40, 0]
click at [564, 208] on span "Request Quote" at bounding box center [562, 207] width 36 height 6
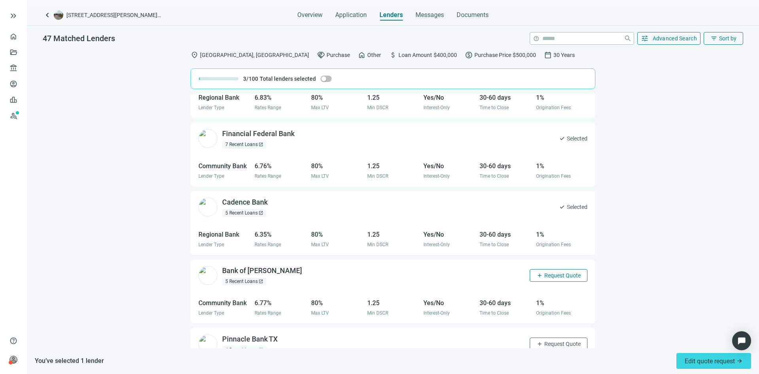
click at [557, 276] on span "Request Quote" at bounding box center [562, 275] width 36 height 6
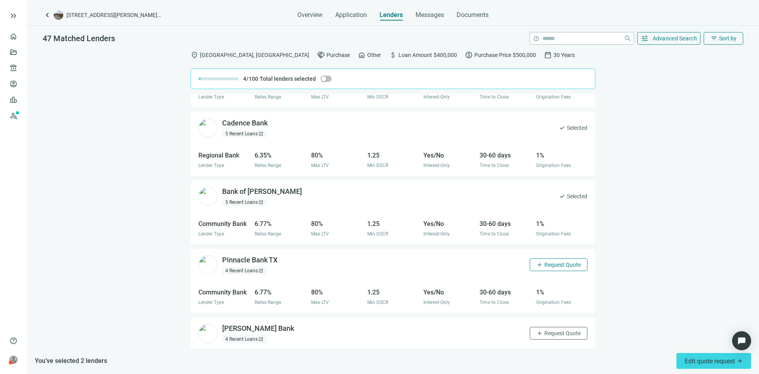
click at [552, 265] on span "Request Quote" at bounding box center [562, 264] width 36 height 6
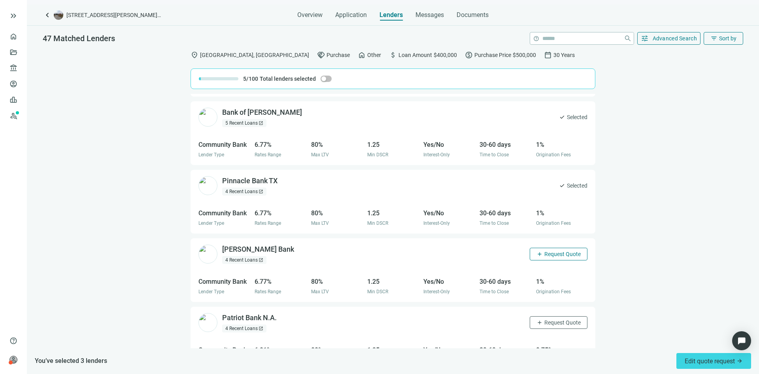
click at [557, 255] on span "Request Quote" at bounding box center [562, 254] width 36 height 6
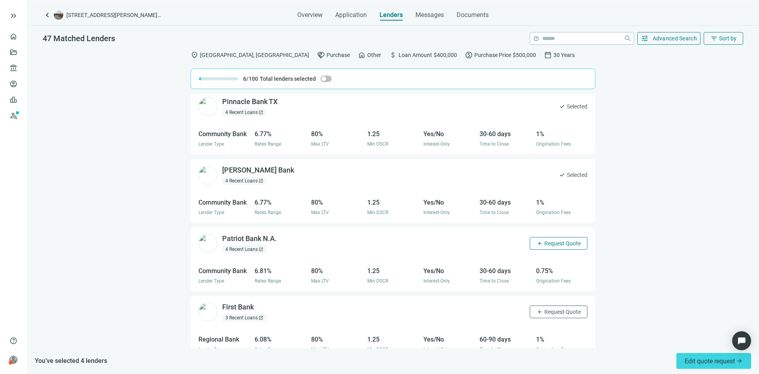
click at [561, 244] on span "Request Quote" at bounding box center [562, 243] width 36 height 6
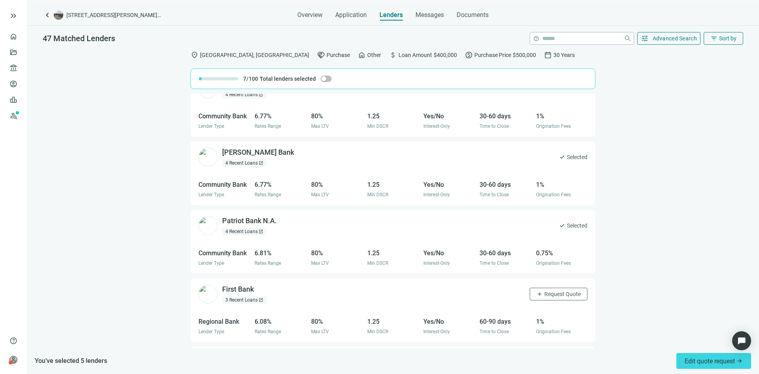
scroll to position [395, 0]
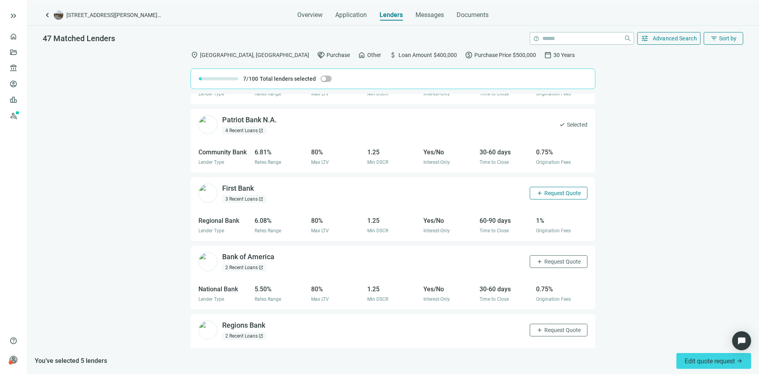
click at [552, 192] on span "Request Quote" at bounding box center [562, 193] width 36 height 6
click at [556, 264] on span "Request Quote" at bounding box center [562, 261] width 36 height 6
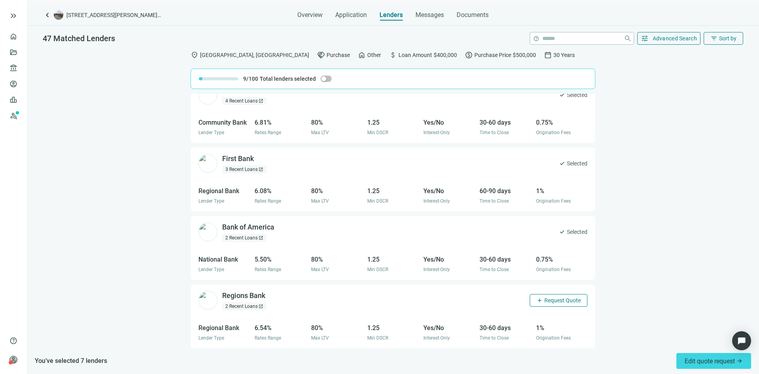
click at [553, 302] on span "Request Quote" at bounding box center [562, 300] width 36 height 6
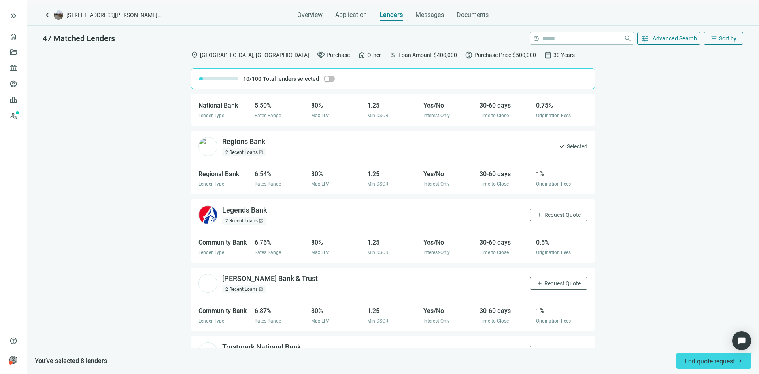
scroll to position [623, 0]
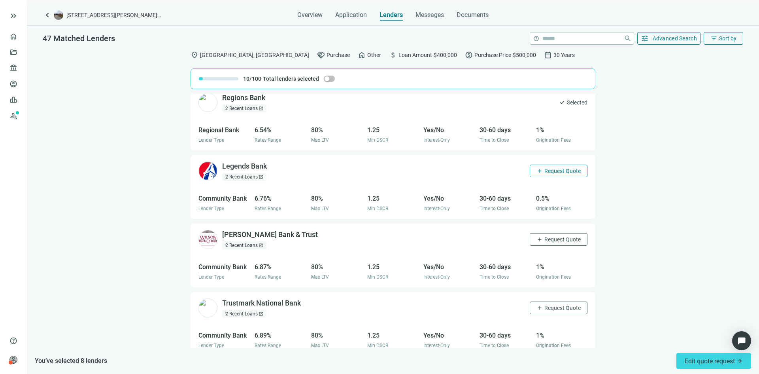
click at [551, 171] on span "Request Quote" at bounding box center [562, 171] width 36 height 6
click at [557, 238] on span "Request Quote" at bounding box center [562, 239] width 36 height 6
click at [548, 305] on span "Request Quote" at bounding box center [562, 307] width 36 height 6
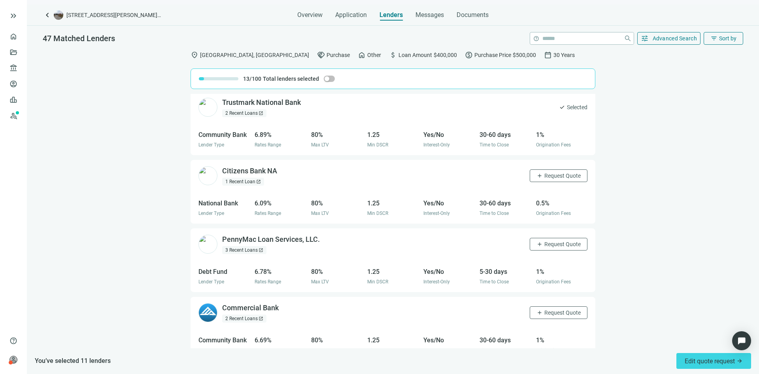
scroll to position [860, 0]
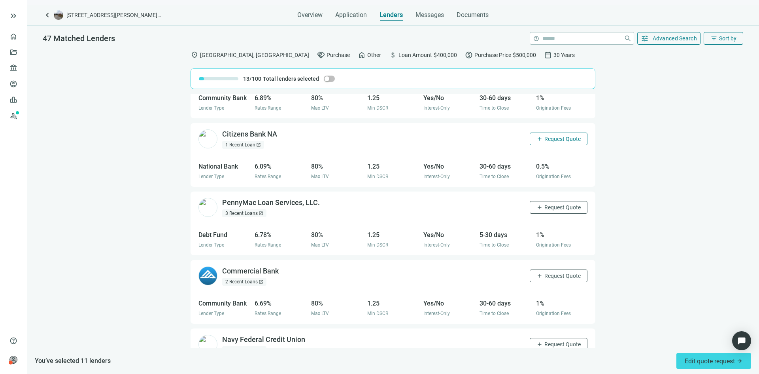
click at [553, 139] on span "Request Quote" at bounding box center [562, 139] width 36 height 6
click at [557, 208] on span "Request Quote" at bounding box center [562, 207] width 36 height 6
click at [552, 280] on button "add Request Quote" at bounding box center [559, 275] width 58 height 13
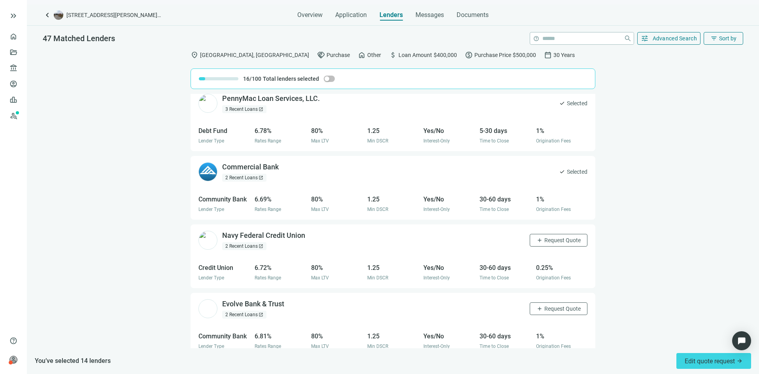
scroll to position [978, 0]
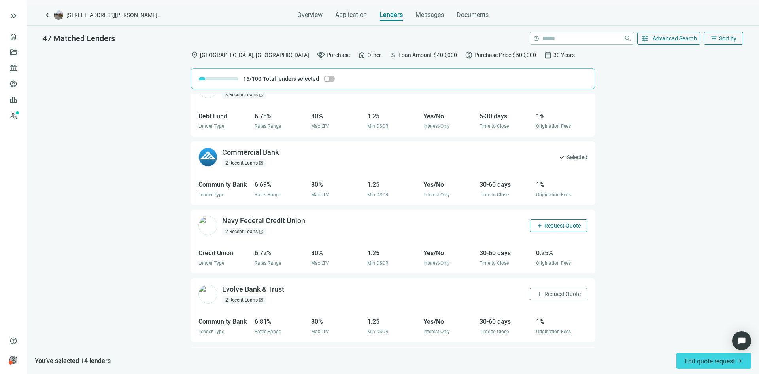
click at [570, 225] on span "Request Quote" at bounding box center [562, 225] width 36 height 6
click at [559, 292] on span "Request Quote" at bounding box center [562, 294] width 36 height 6
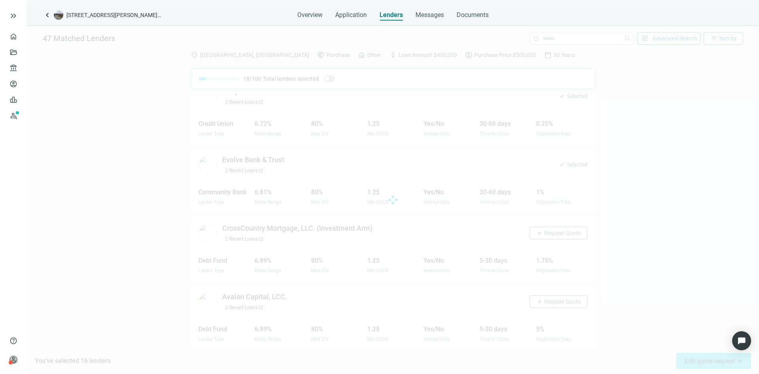
scroll to position [1069, 0]
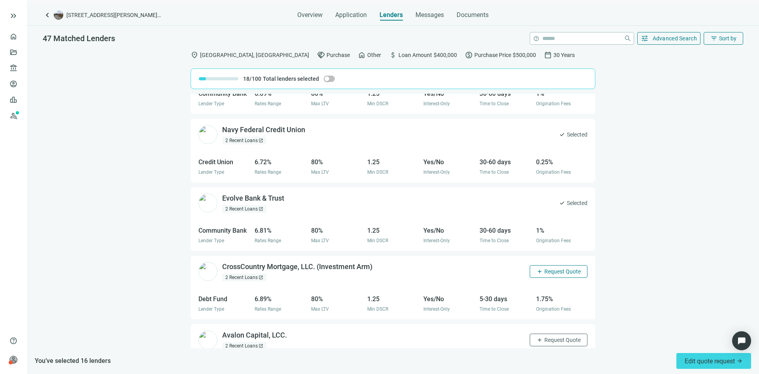
click at [550, 268] on span "Request Quote" at bounding box center [562, 271] width 36 height 6
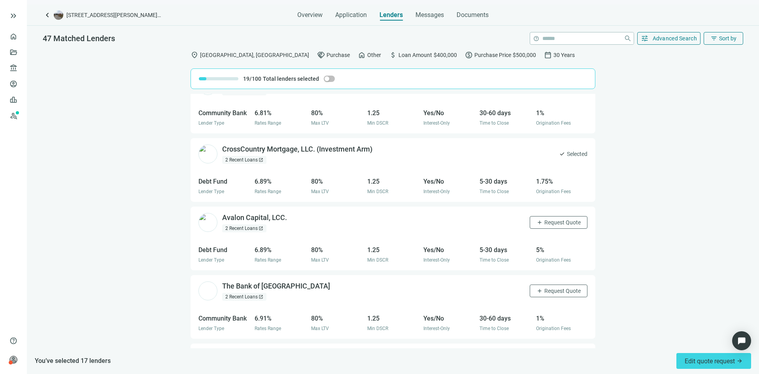
scroll to position [1188, 0]
click at [551, 217] on button "add Request Quote" at bounding box center [559, 221] width 58 height 13
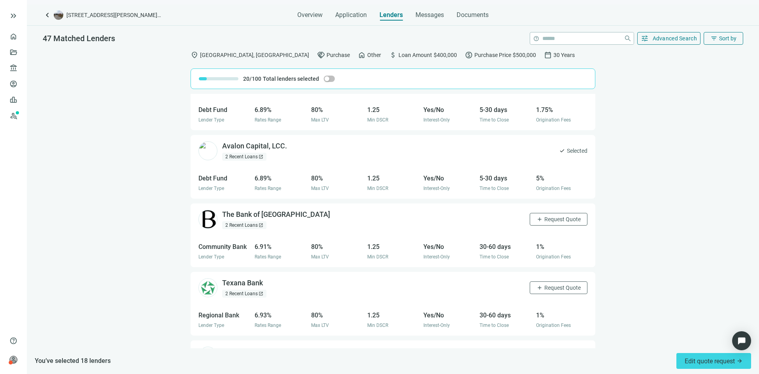
scroll to position [1267, 0]
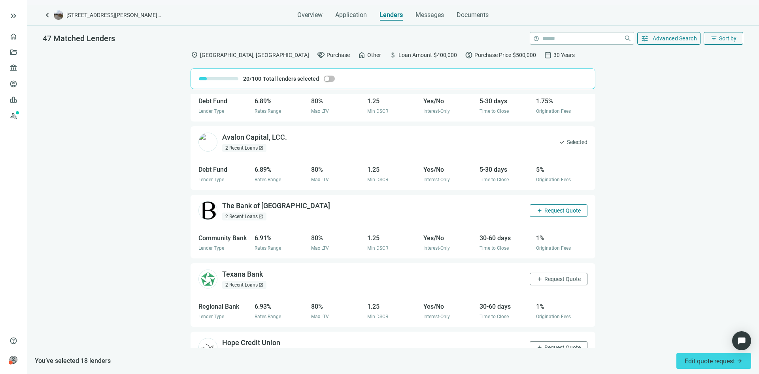
click at [559, 209] on span "Request Quote" at bounding box center [562, 210] width 36 height 6
click at [556, 280] on span "Request Quote" at bounding box center [562, 279] width 36 height 6
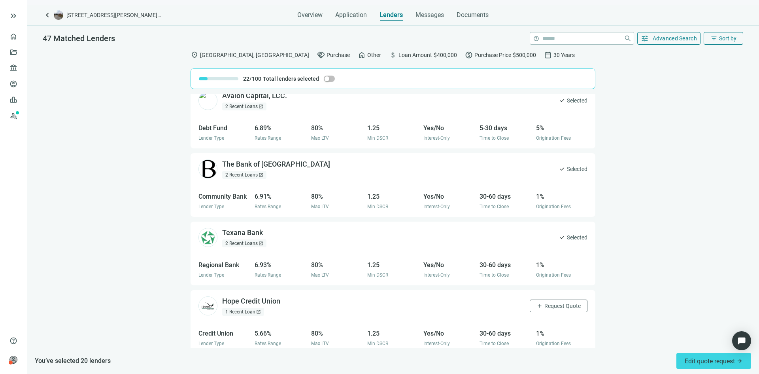
scroll to position [1346, 0]
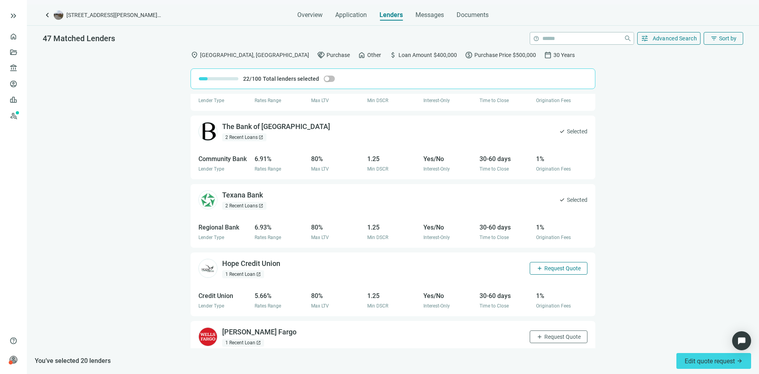
click at [546, 265] on span "Request Quote" at bounding box center [562, 268] width 36 height 6
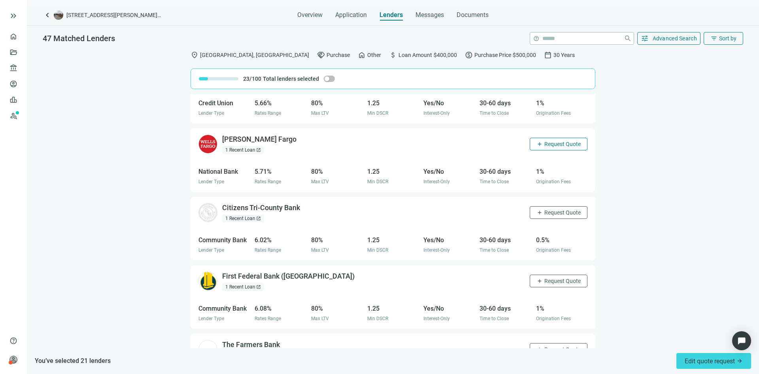
scroll to position [1544, 0]
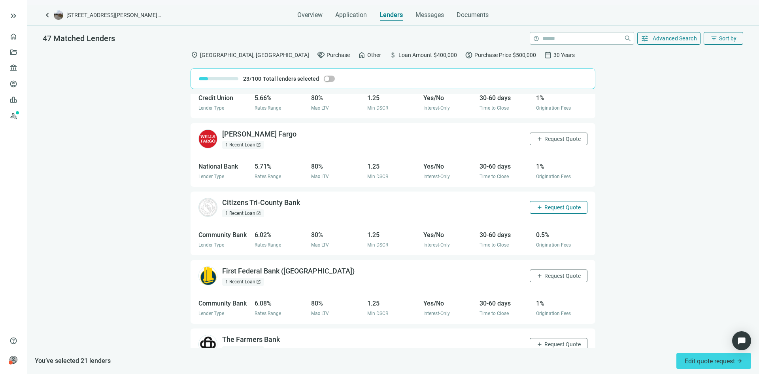
click at [564, 206] on span "Request Quote" at bounding box center [562, 207] width 36 height 6
click at [554, 274] on span "Request Quote" at bounding box center [562, 275] width 36 height 6
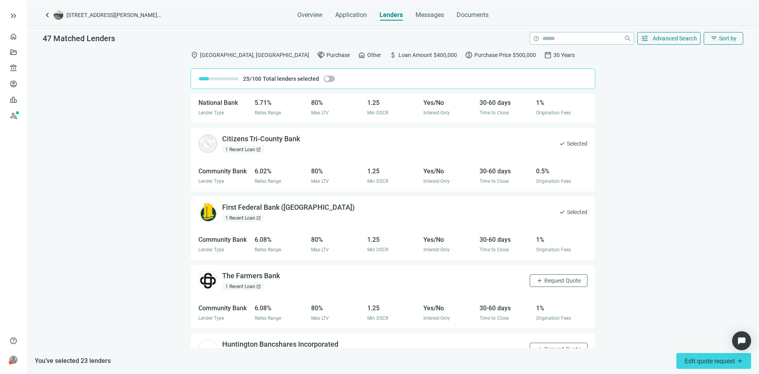
scroll to position [1623, 0]
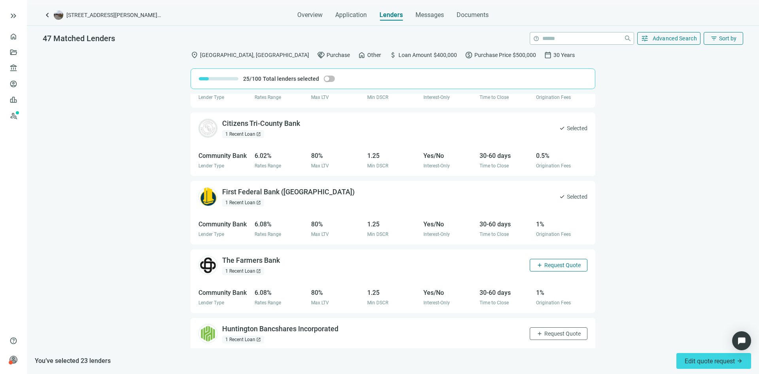
click at [566, 264] on span "Request Quote" at bounding box center [562, 265] width 36 height 6
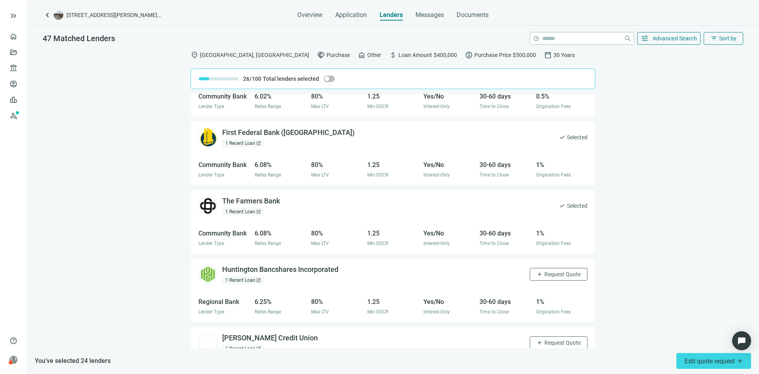
scroll to position [1702, 0]
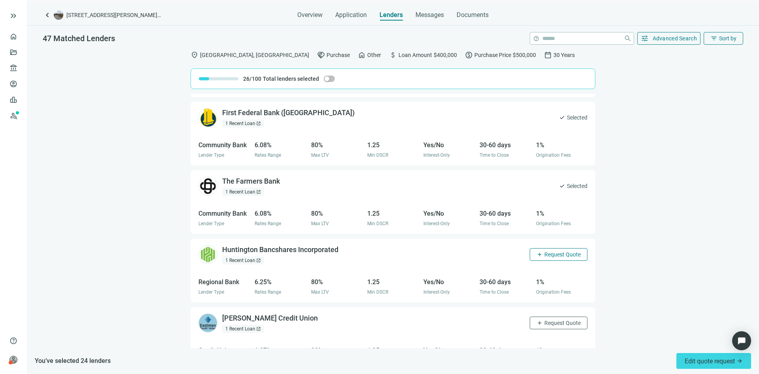
click at [549, 252] on span "Request Quote" at bounding box center [562, 254] width 36 height 6
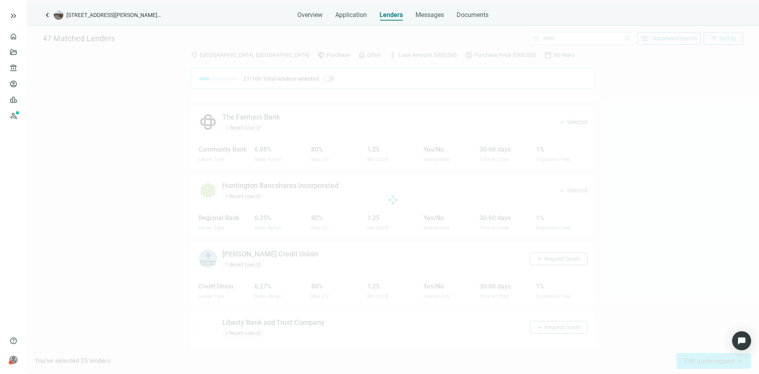
scroll to position [1793, 0]
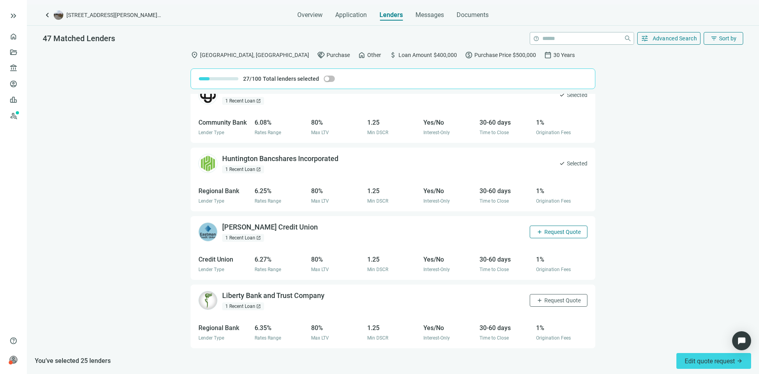
click at [553, 232] on span "Request Quote" at bounding box center [562, 231] width 36 height 6
click at [550, 302] on span "Request Quote" at bounding box center [562, 300] width 36 height 6
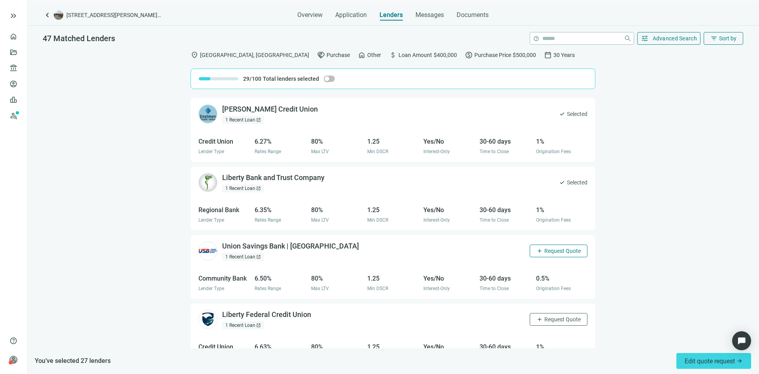
scroll to position [1911, 0]
click at [544, 249] on span "Request Quote" at bounding box center [562, 250] width 36 height 6
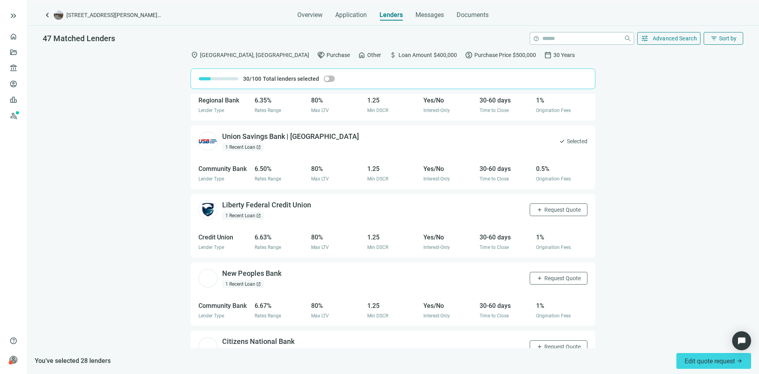
scroll to position [2030, 0]
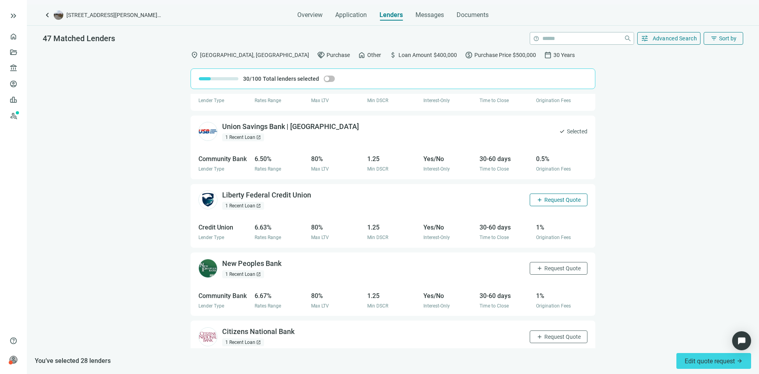
click at [555, 199] on span "Request Quote" at bounding box center [562, 199] width 36 height 6
click at [554, 269] on span "Request Quote" at bounding box center [562, 268] width 36 height 6
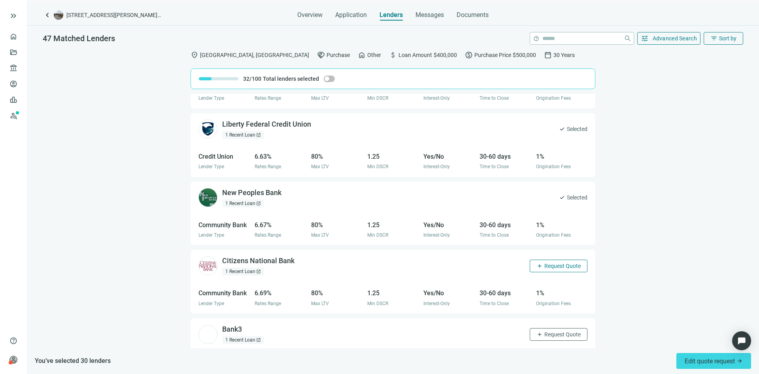
scroll to position [2109, 0]
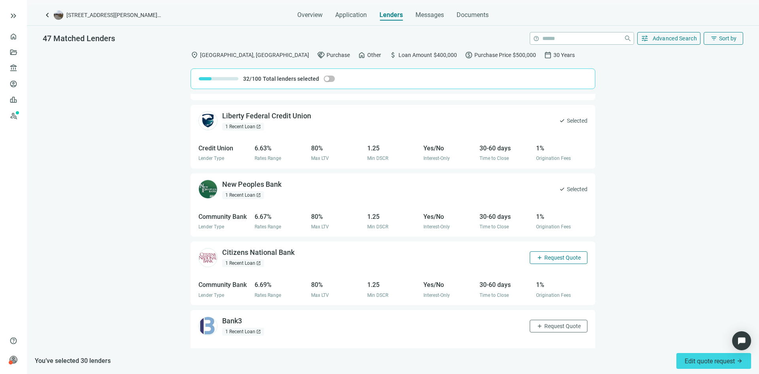
click at [546, 253] on button "add Request Quote" at bounding box center [559, 257] width 58 height 13
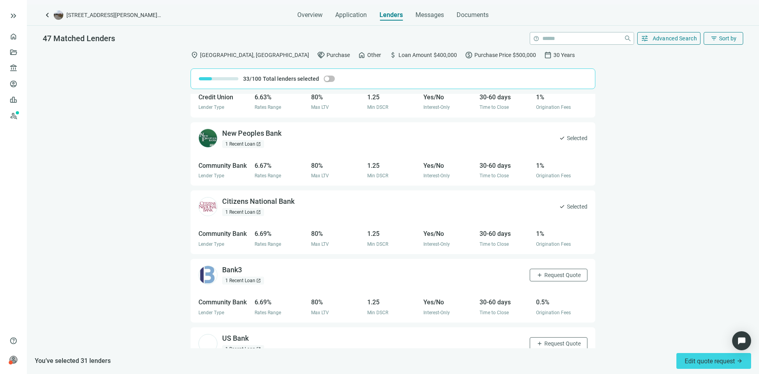
scroll to position [2188, 0]
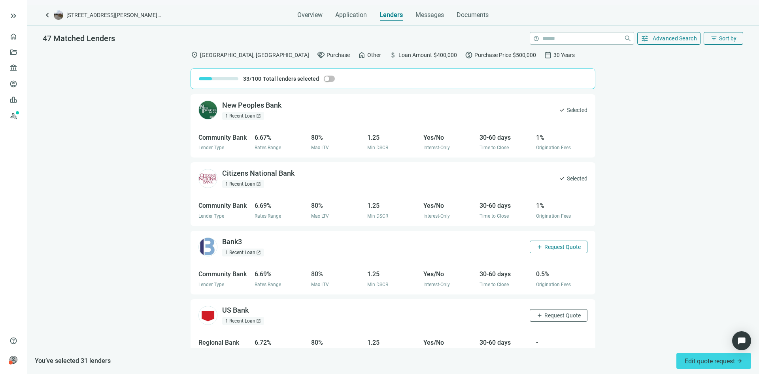
click at [544, 247] on span "Request Quote" at bounding box center [562, 247] width 36 height 6
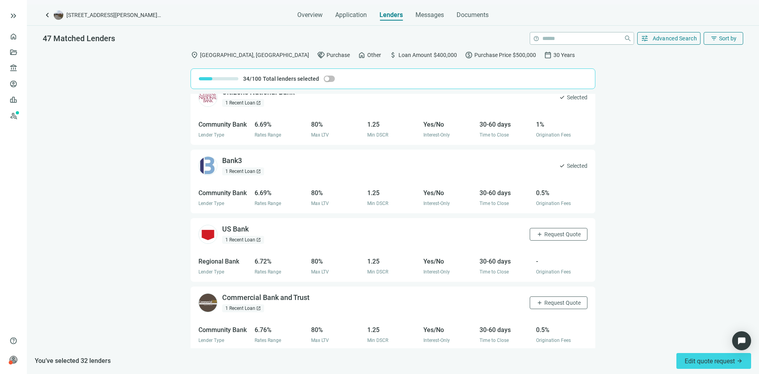
scroll to position [2307, 0]
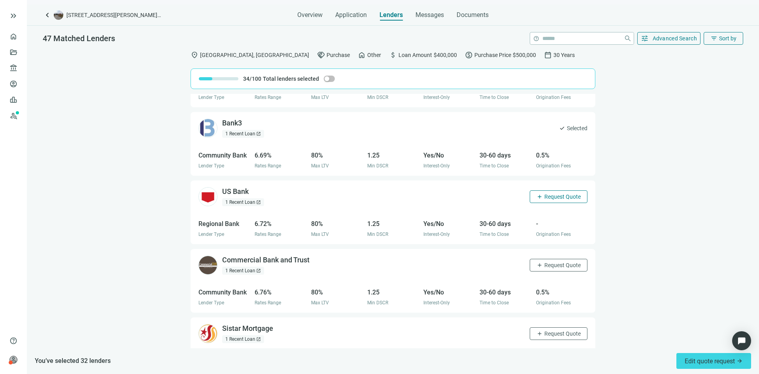
click at [550, 195] on span "Request Quote" at bounding box center [562, 196] width 36 height 6
click at [550, 265] on span "Request Quote" at bounding box center [562, 265] width 36 height 6
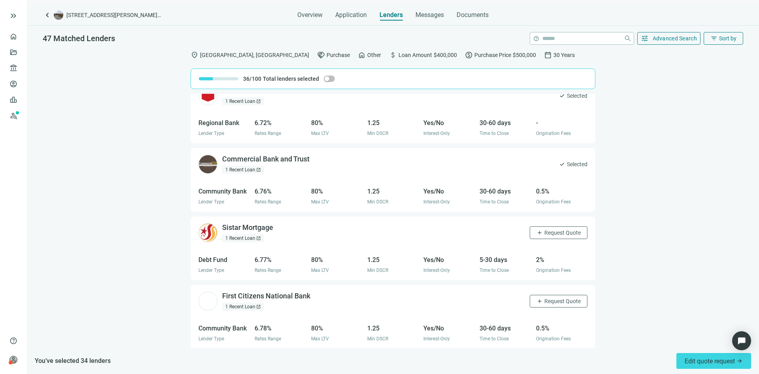
scroll to position [2425, 0]
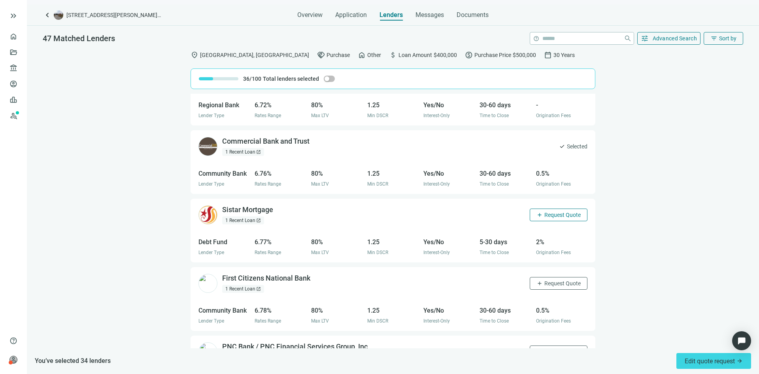
click at [559, 213] on span "Request Quote" at bounding box center [562, 214] width 36 height 6
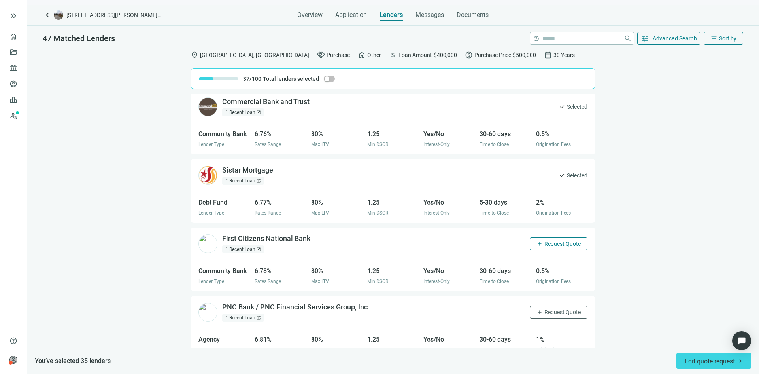
click at [561, 241] on span "Request Quote" at bounding box center [562, 243] width 36 height 6
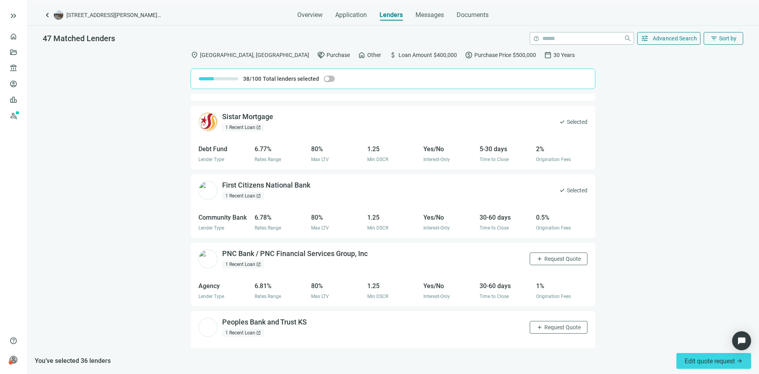
scroll to position [2544, 0]
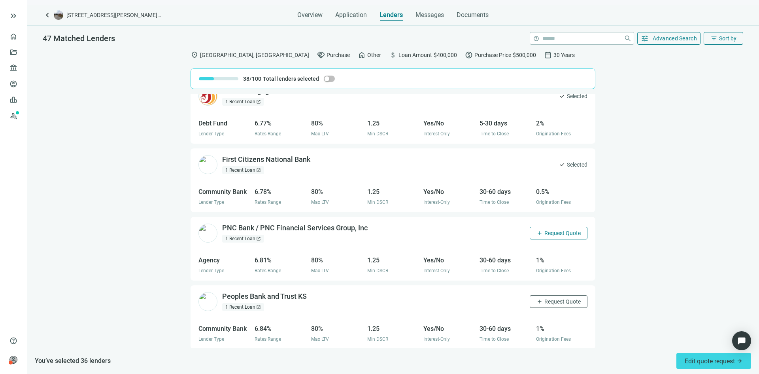
click at [547, 234] on span "Request Quote" at bounding box center [562, 233] width 36 height 6
click at [551, 302] on span "Request Quote" at bounding box center [562, 301] width 36 height 6
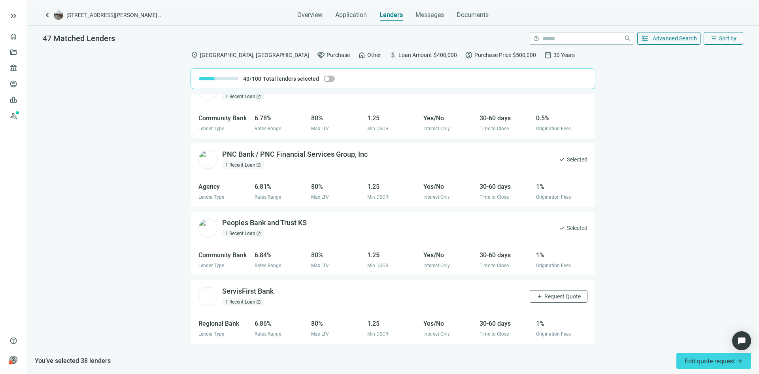
scroll to position [2663, 0]
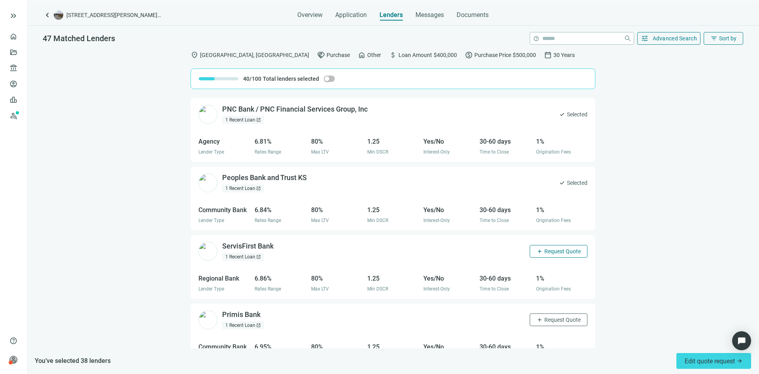
click at [551, 252] on span "Request Quote" at bounding box center [562, 251] width 36 height 6
click at [551, 319] on span "Request Quote" at bounding box center [562, 319] width 36 height 6
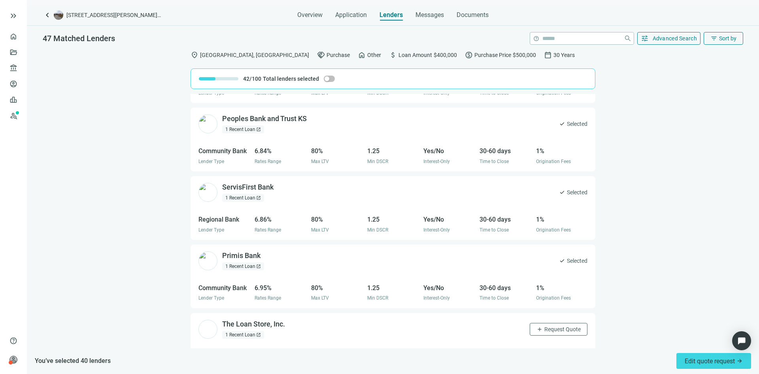
scroll to position [2781, 0]
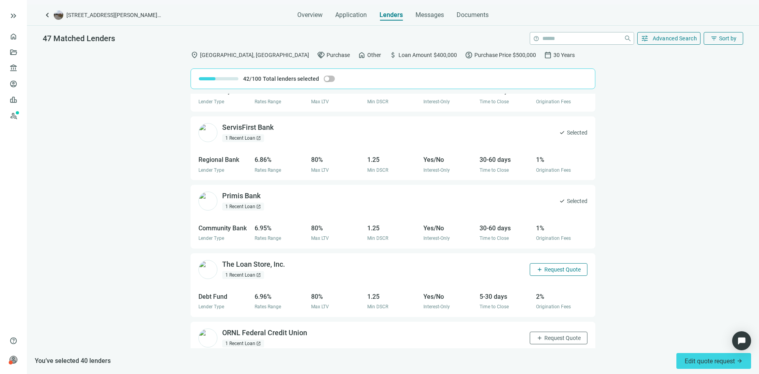
click at [547, 266] on button "add Request Quote" at bounding box center [559, 269] width 58 height 13
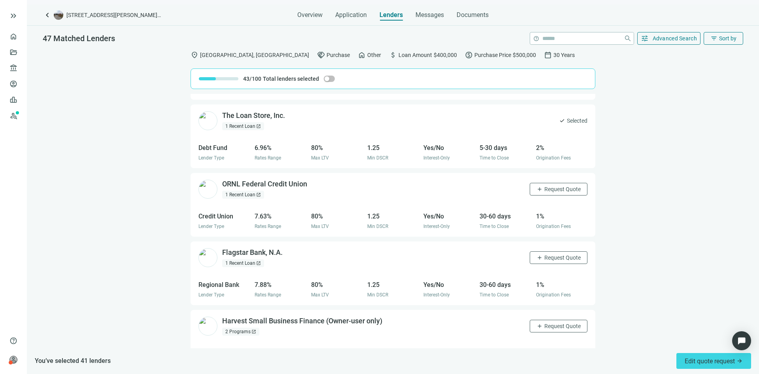
scroll to position [2916, 0]
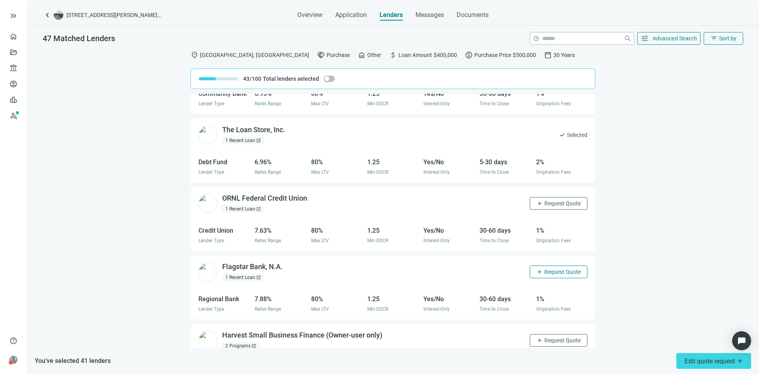
click at [557, 271] on span "Request Quote" at bounding box center [562, 271] width 36 height 6
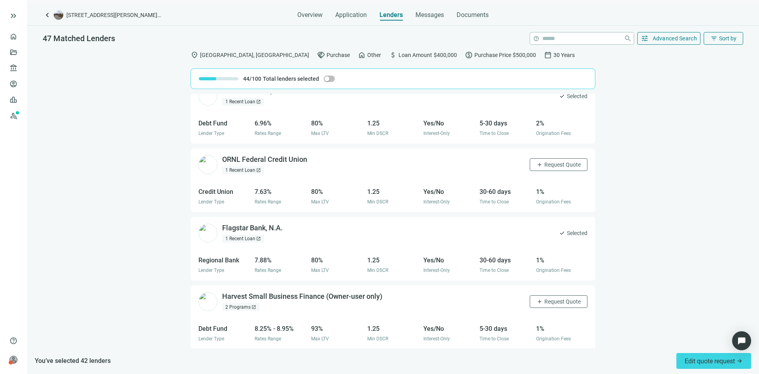
scroll to position [2955, 0]
click at [556, 300] on span "Request Quote" at bounding box center [562, 300] width 36 height 6
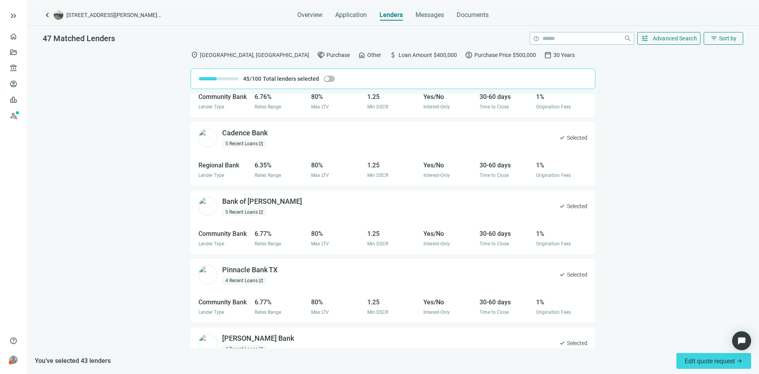
scroll to position [0, 0]
